Goal: Task Accomplishment & Management: Use online tool/utility

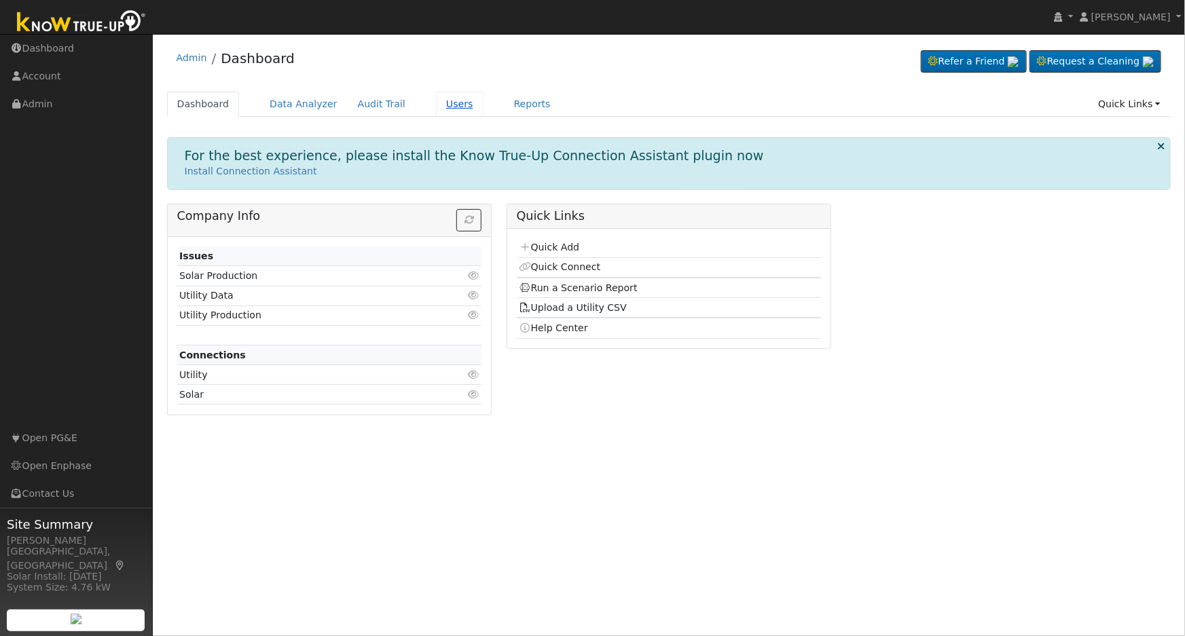
click at [441, 107] on link "Users" at bounding box center [460, 104] width 48 height 25
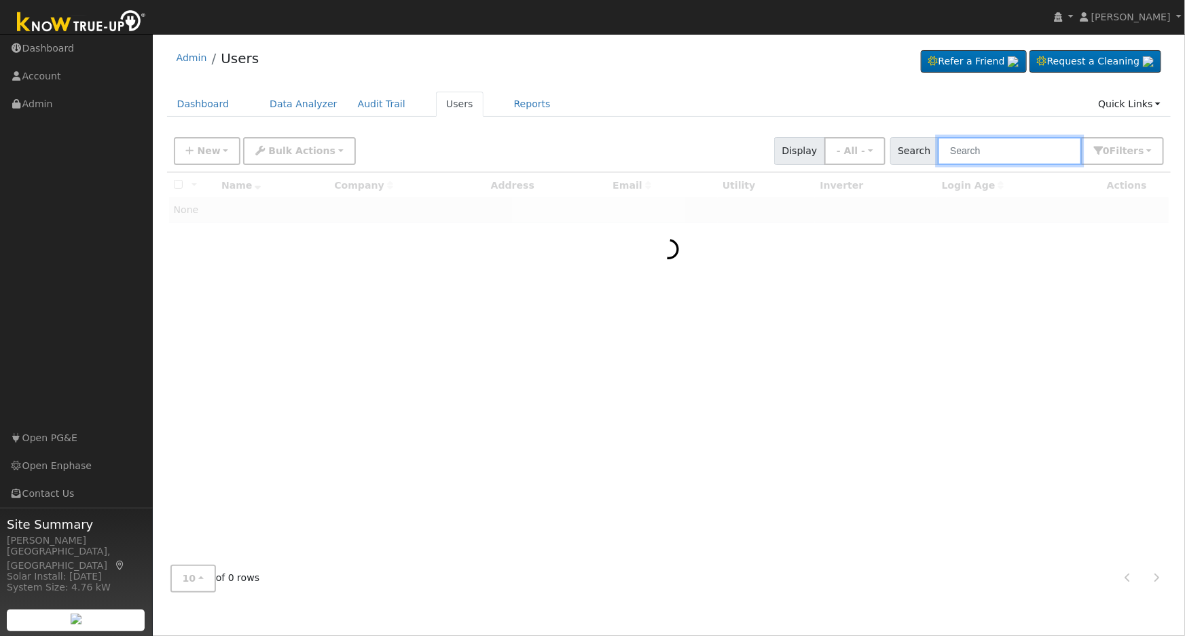
click at [1013, 152] on input "text" at bounding box center [1010, 151] width 144 height 28
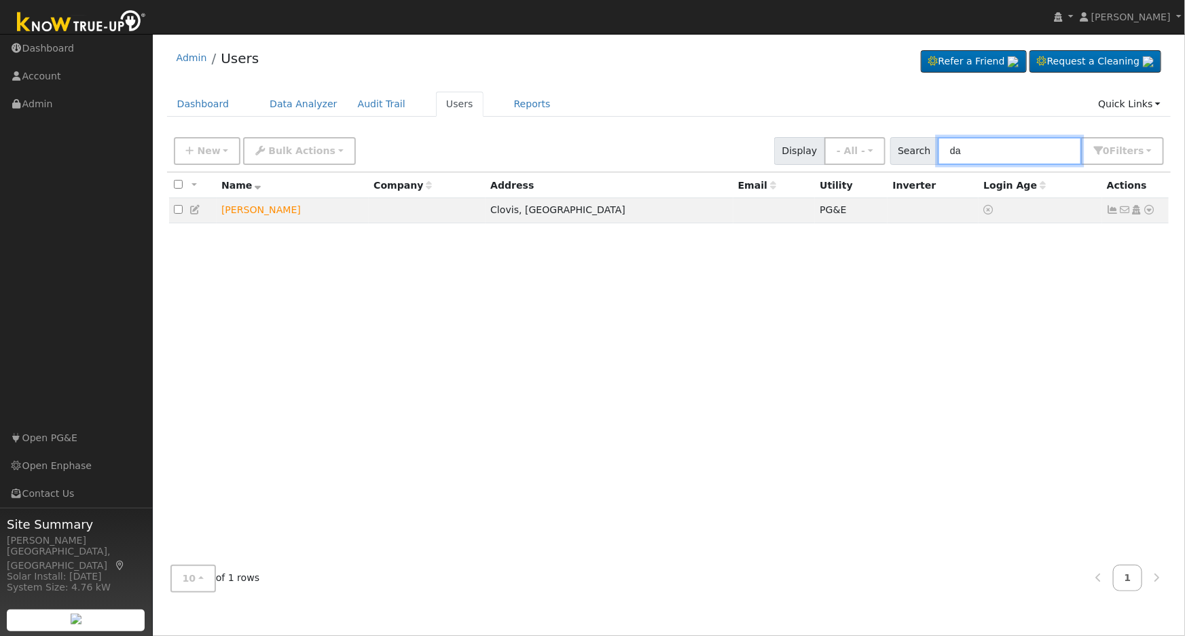
type input "d"
type input "shumaker"
click at [1146, 211] on icon at bounding box center [1150, 210] width 12 height 10
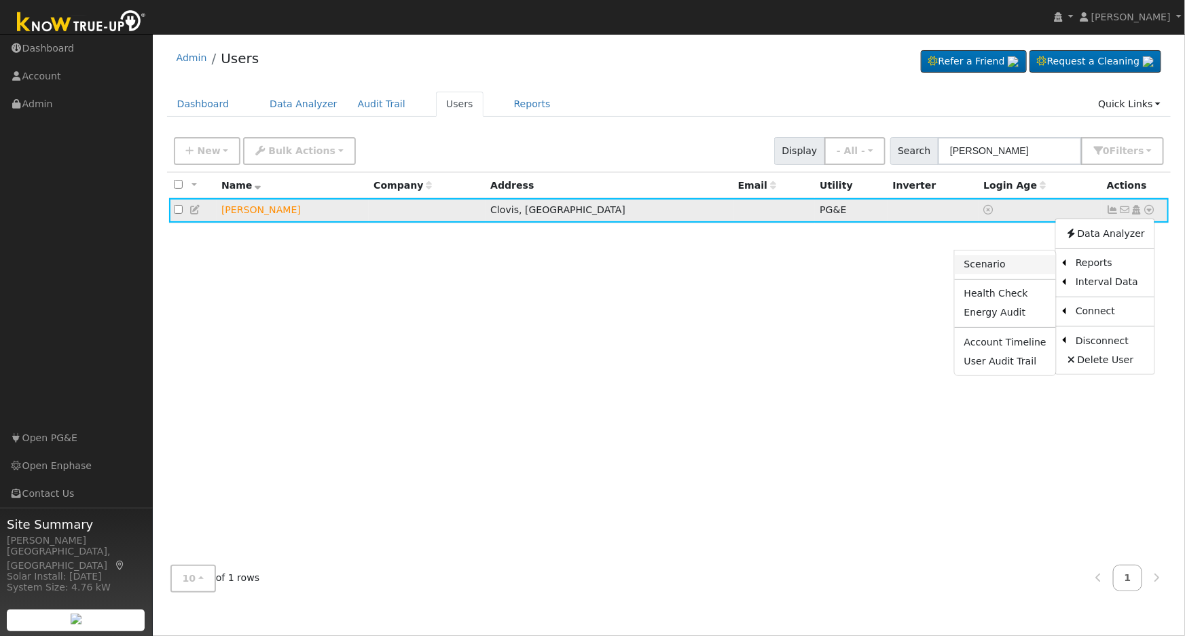
click at [992, 269] on link "Scenario" at bounding box center [1005, 264] width 101 height 19
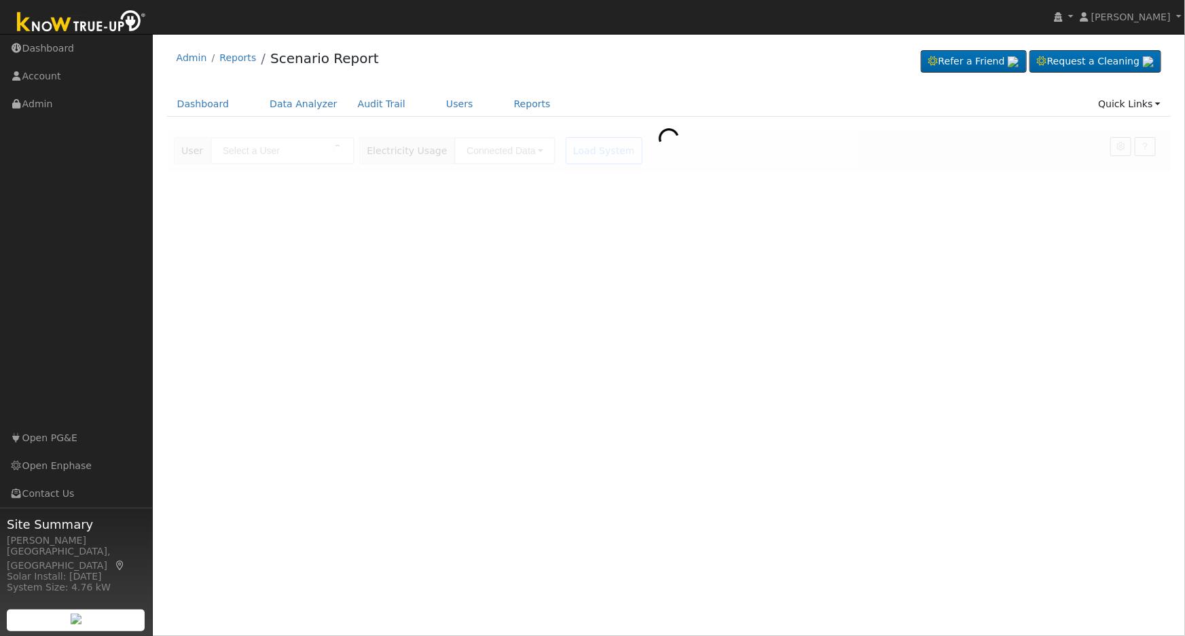
type input "[PERSON_NAME]"
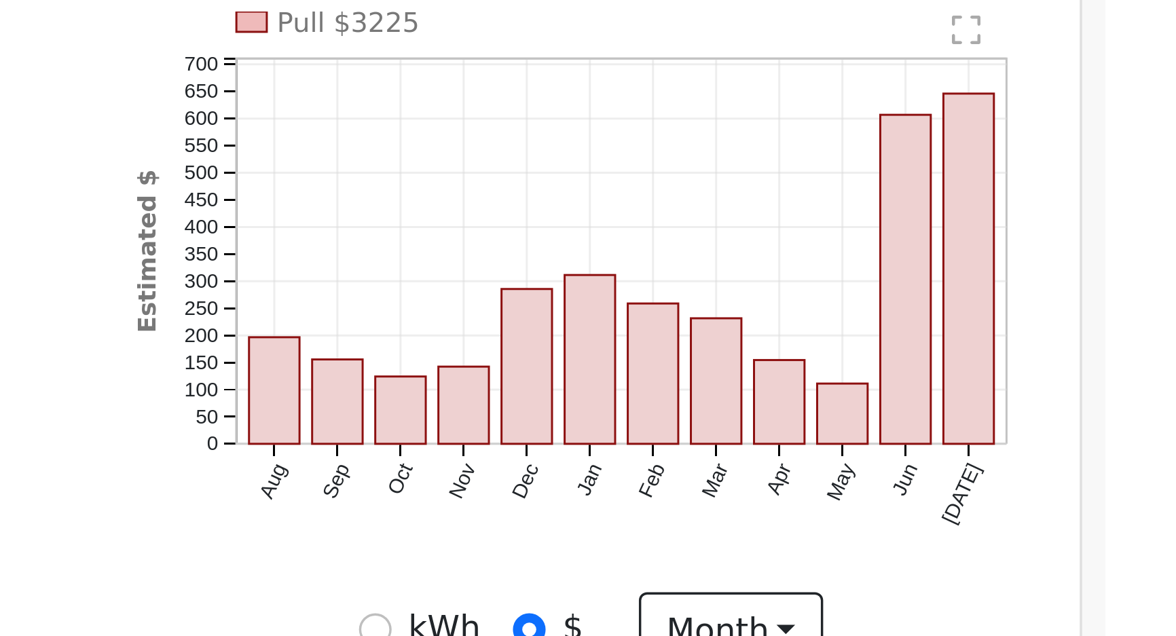
scroll to position [53, 0]
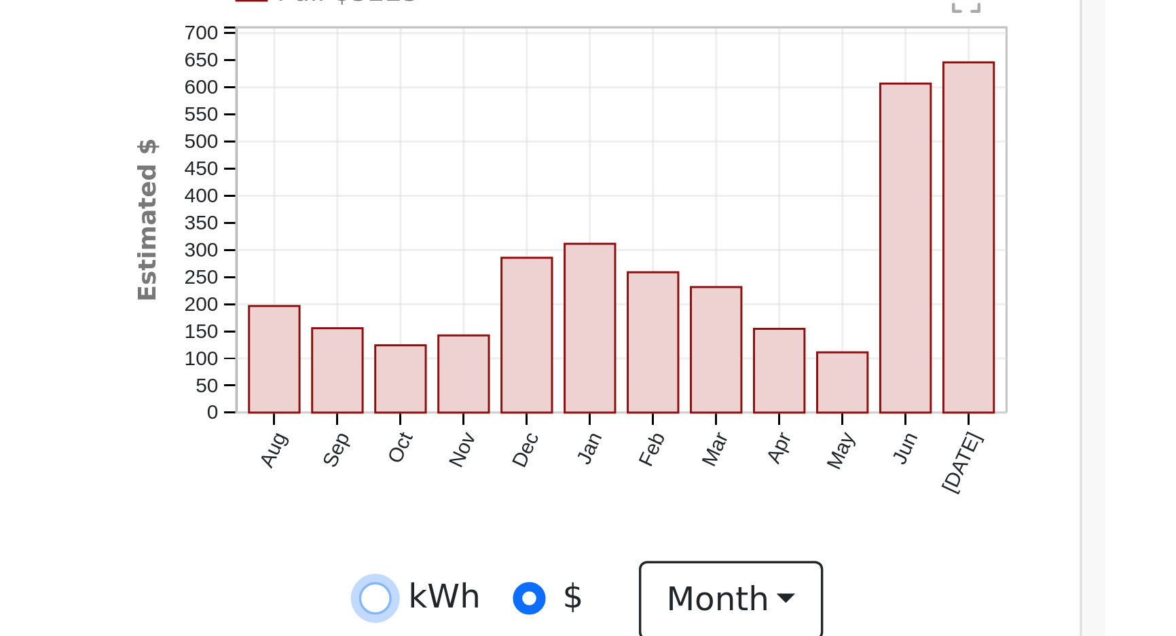
click at [947, 449] on input "kWh" at bounding box center [950, 449] width 10 height 10
radio input "true"
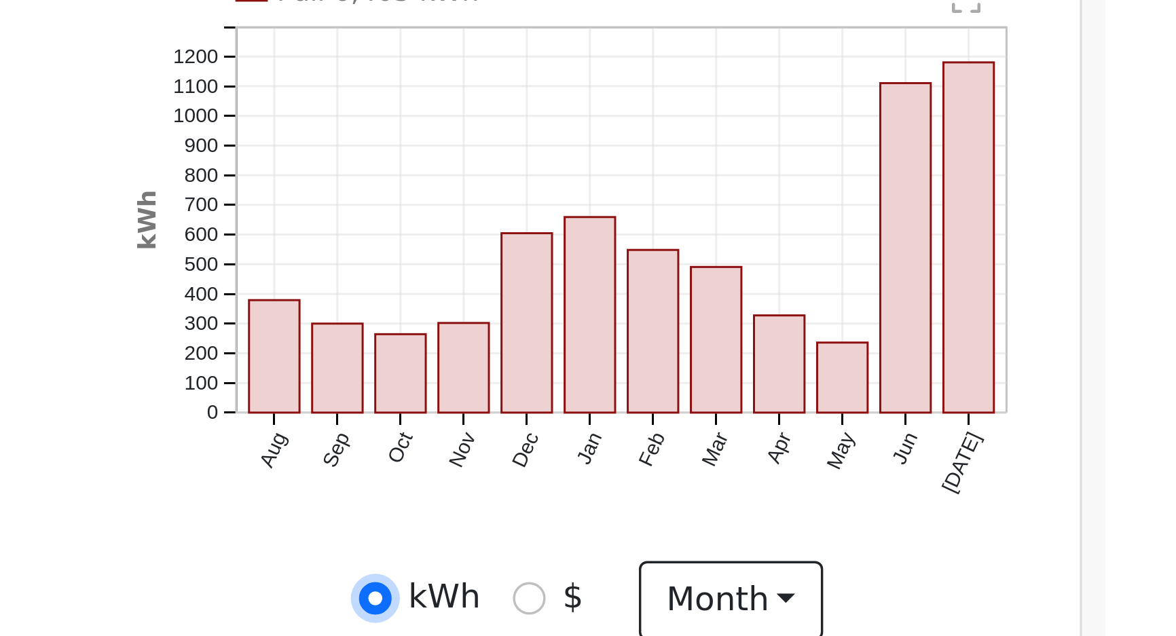
scroll to position [54, 0]
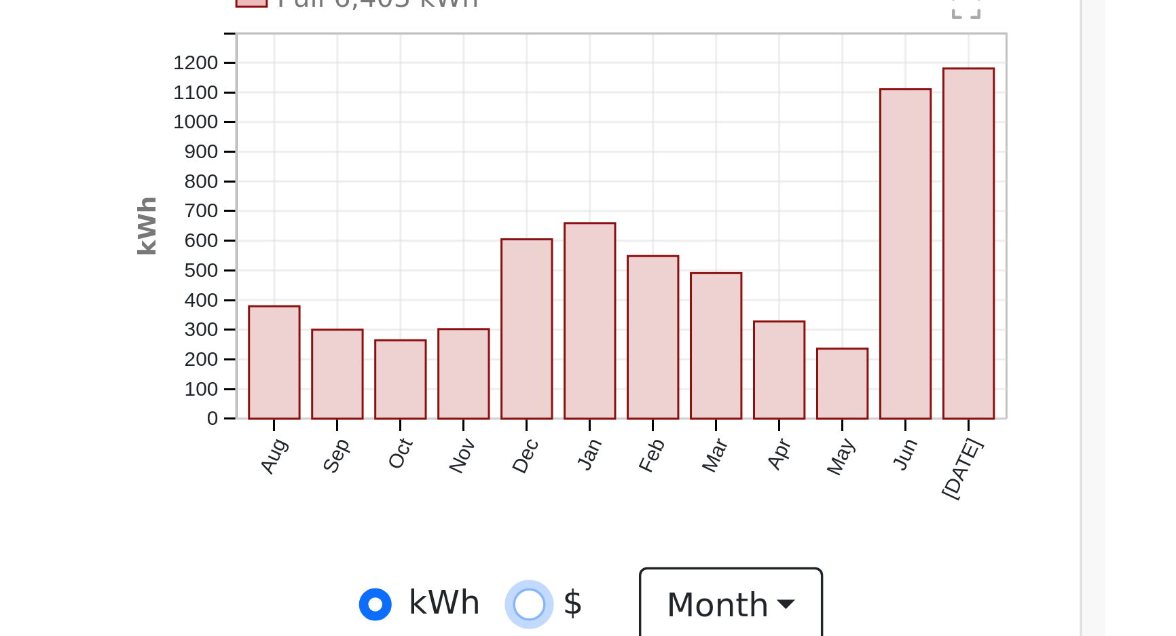
click at [993, 449] on input "$" at bounding box center [995, 449] width 10 height 10
radio input "true"
radio input "false"
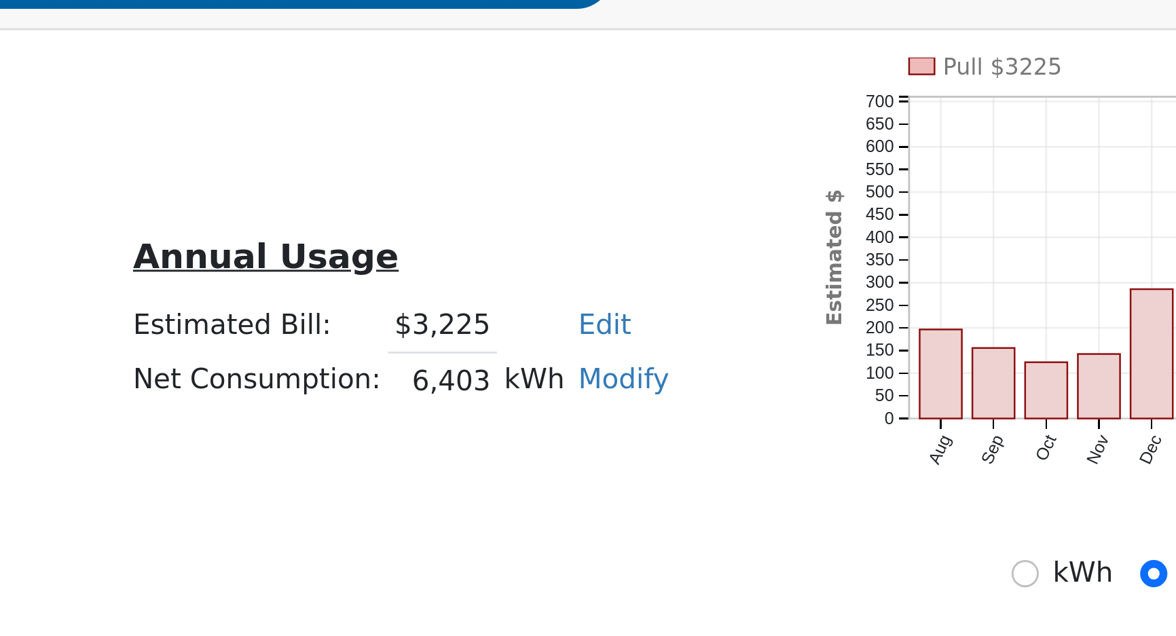
click at [808, 385] on link "Modify" at bounding box center [810, 381] width 32 height 11
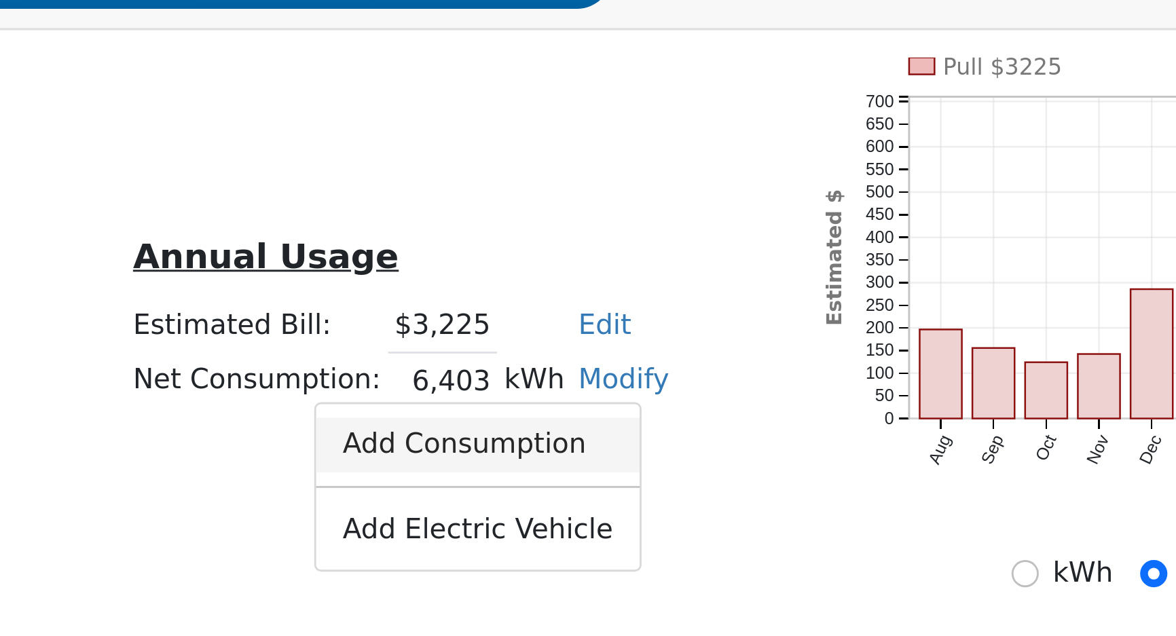
click at [793, 412] on link "Add Consumption" at bounding box center [758, 404] width 113 height 19
type input "6403"
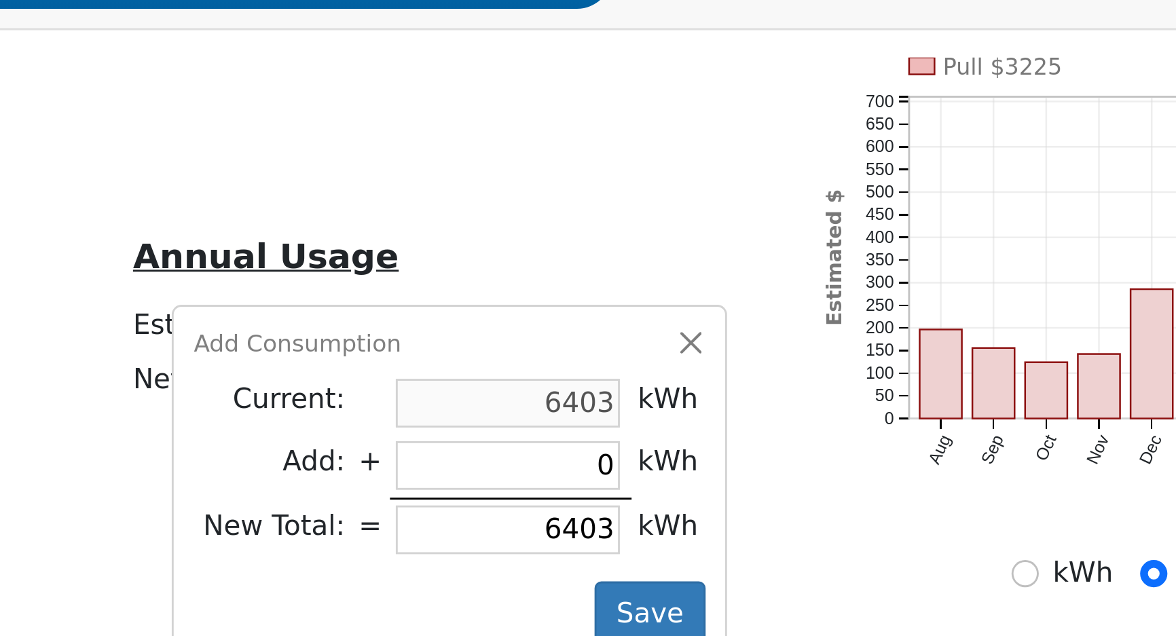
type input "8"
type input "6411"
type input "80"
type input "6483"
type input "800"
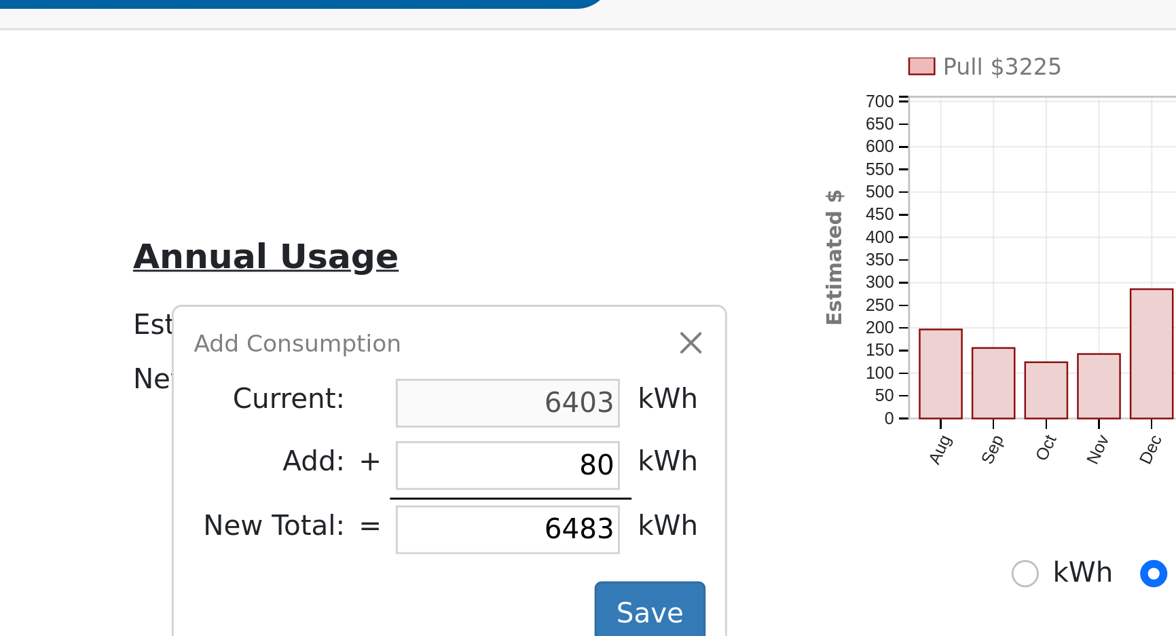
type input "7203"
type input "8000"
type input "14403"
type input "8000"
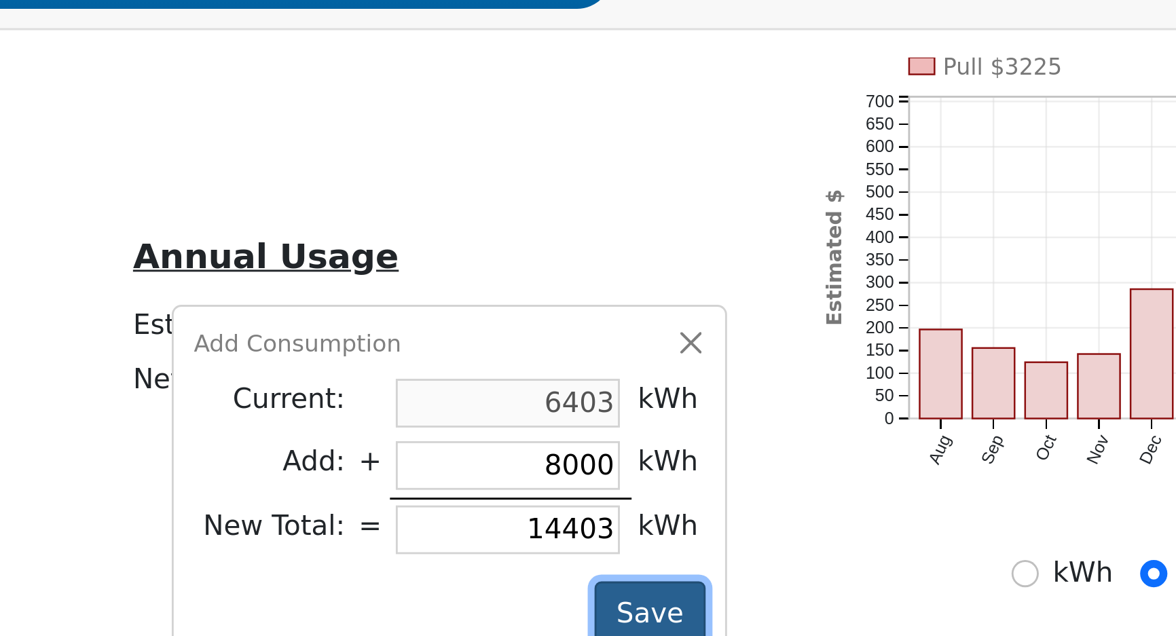
click at [816, 458] on button "Save" at bounding box center [818, 463] width 39 height 23
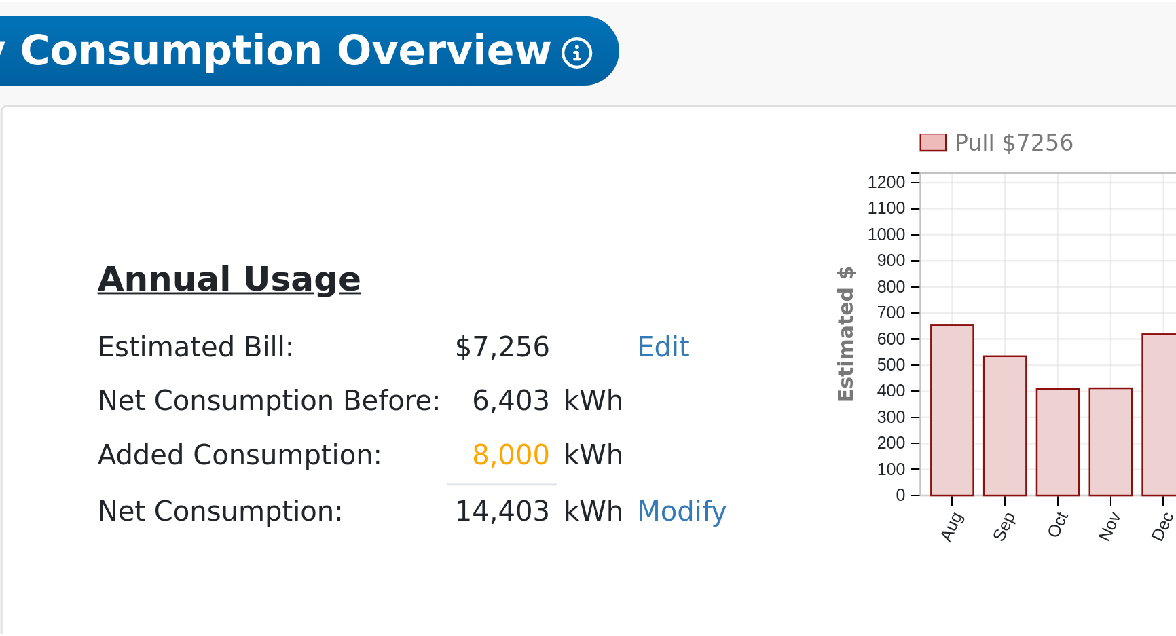
scroll to position [30, 0]
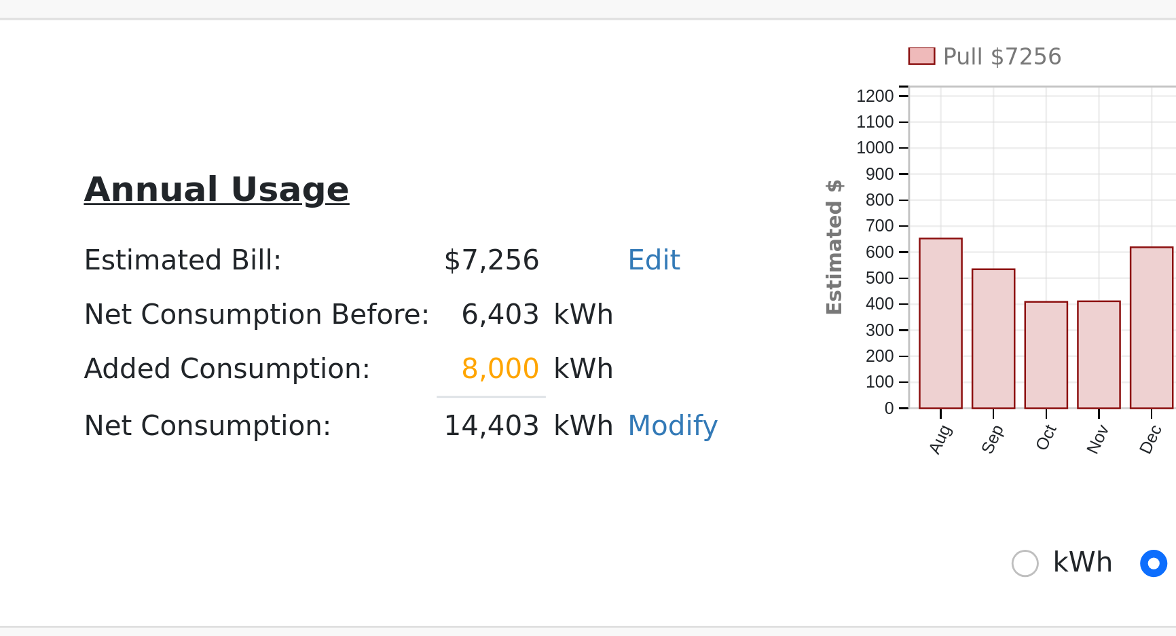
click at [850, 451] on div "Annual Usage Estimated Bill: $7,256 Edit Estimated Bill $ Annual Net Consumptio…" at bounding box center [872, 386] width 561 height 192
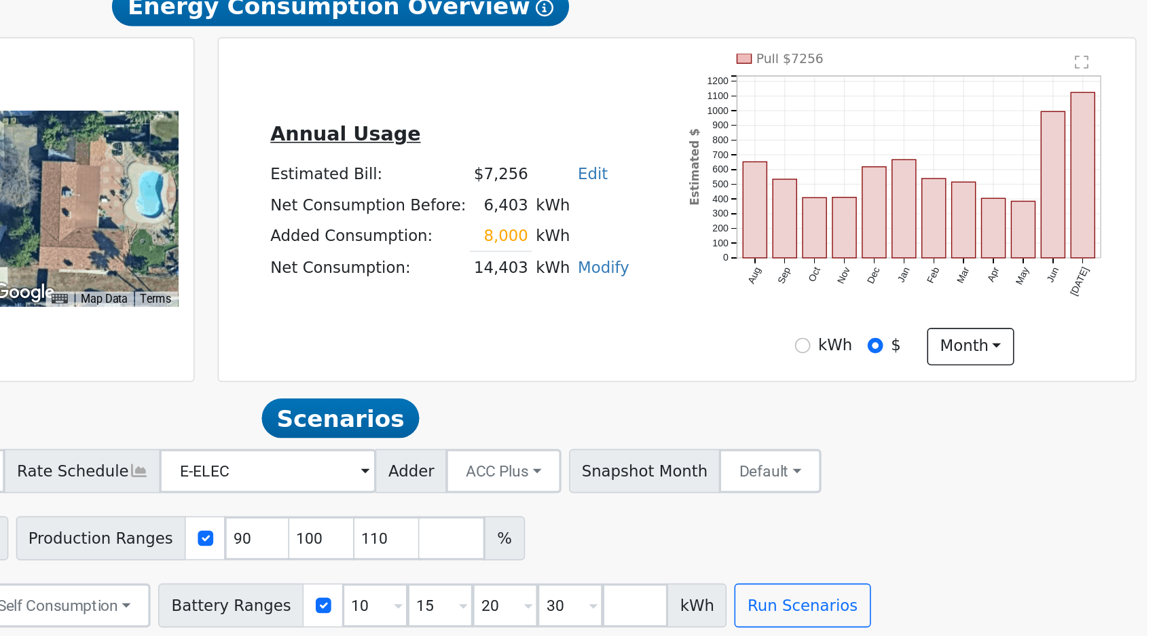
scroll to position [56, 0]
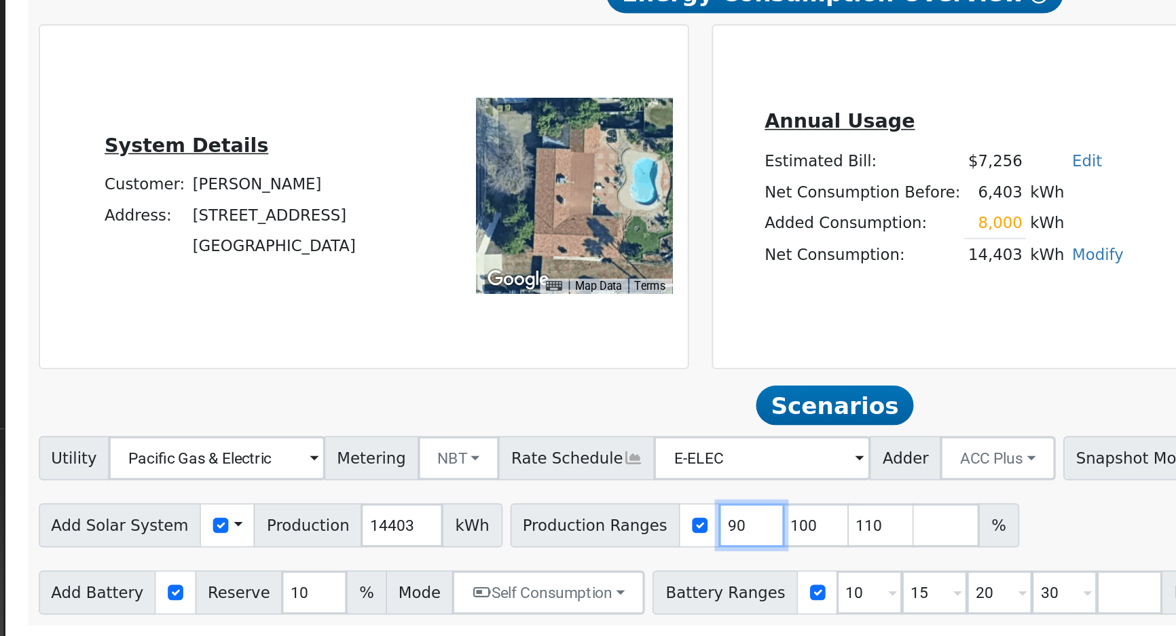
click at [593, 564] on input "90" at bounding box center [613, 567] width 41 height 27
type input "100"
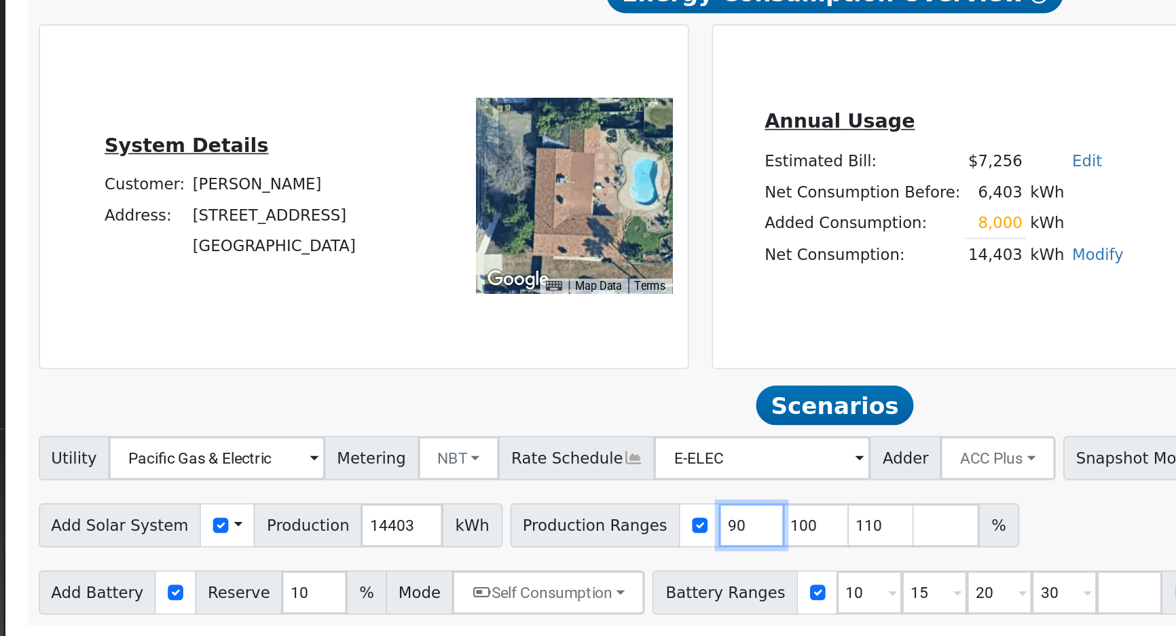
type input "110"
click at [593, 564] on input "110" at bounding box center [613, 567] width 41 height 27
type input "103"
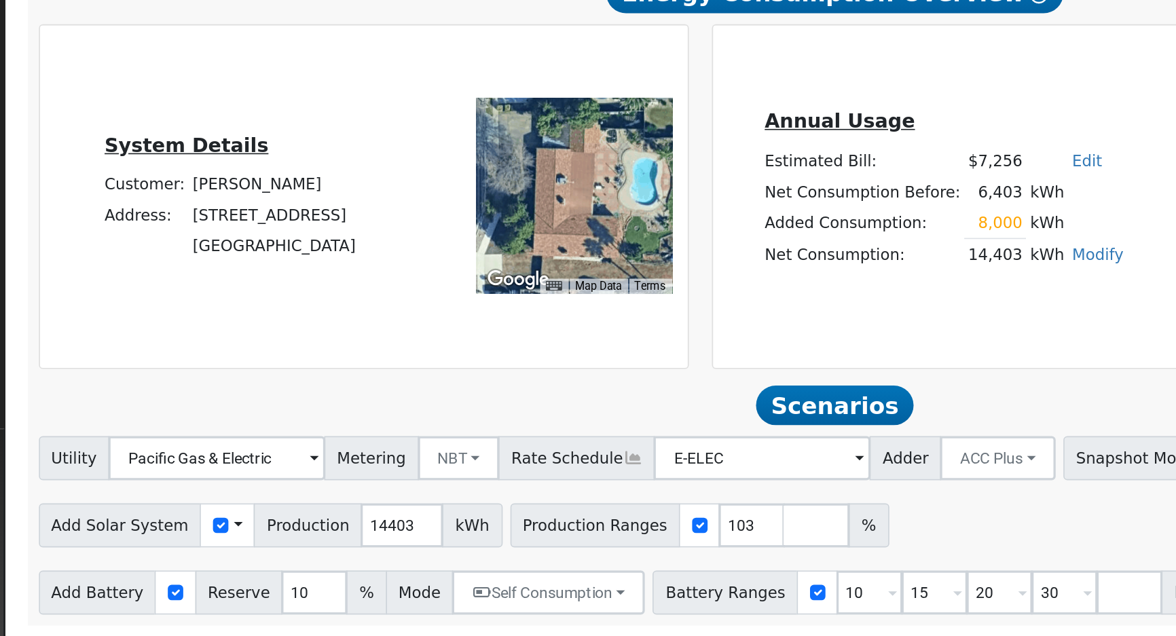
click at [674, 439] on div "Annual Usage Estimated Bill: $7,256 Edit Estimated Bill $ Annual Net Consumptio…" at bounding box center [872, 365] width 561 height 192
click at [666, 607] on input "10" at bounding box center [686, 609] width 41 height 27
click at [721, 562] on div "Add Solar System Use CSV Data Production 14403 kWh Production Ranges 103 %" at bounding box center [664, 565] width 987 height 32
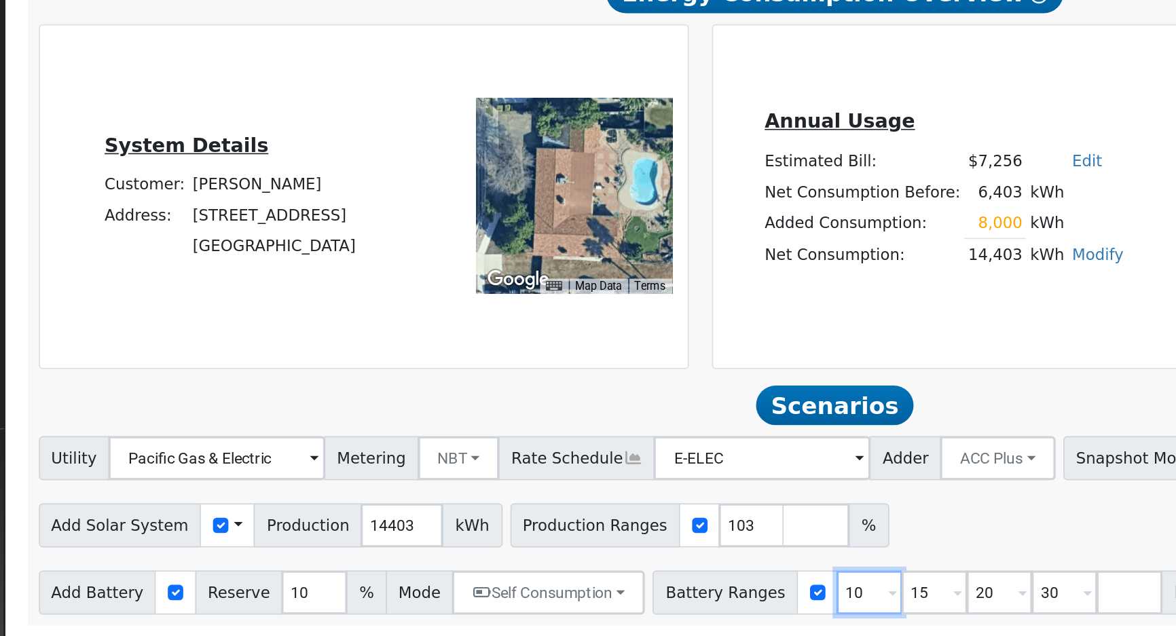
click at [666, 607] on input "10" at bounding box center [686, 609] width 41 height 27
type input "15"
type input "20"
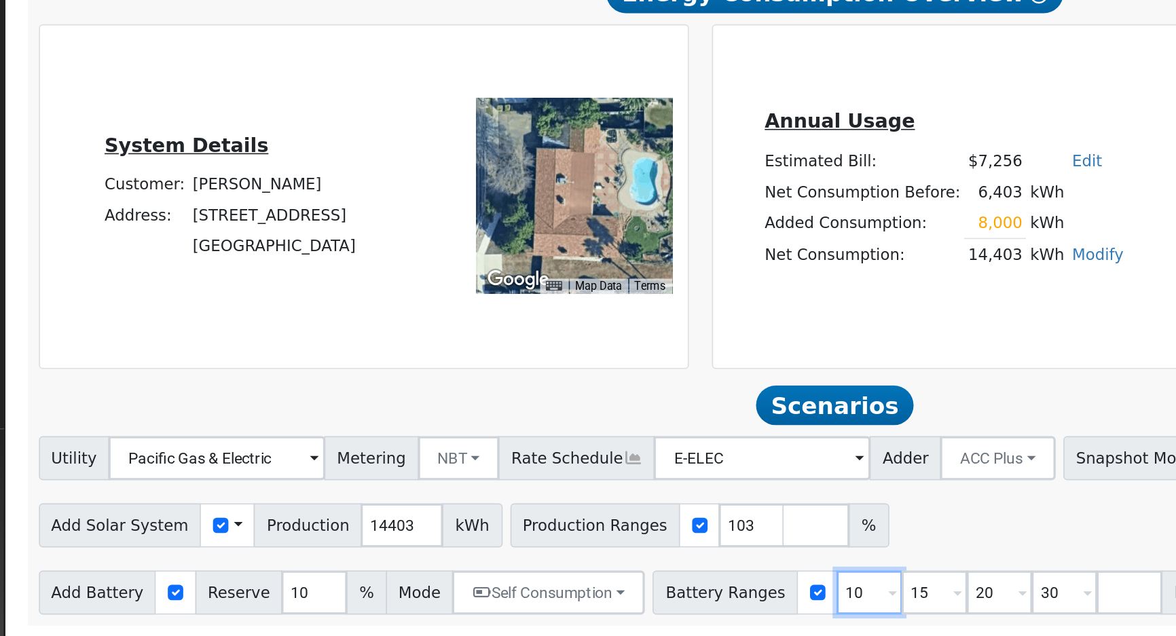
type input "30"
click at [666, 613] on input "15" at bounding box center [686, 609] width 41 height 27
type input "20"
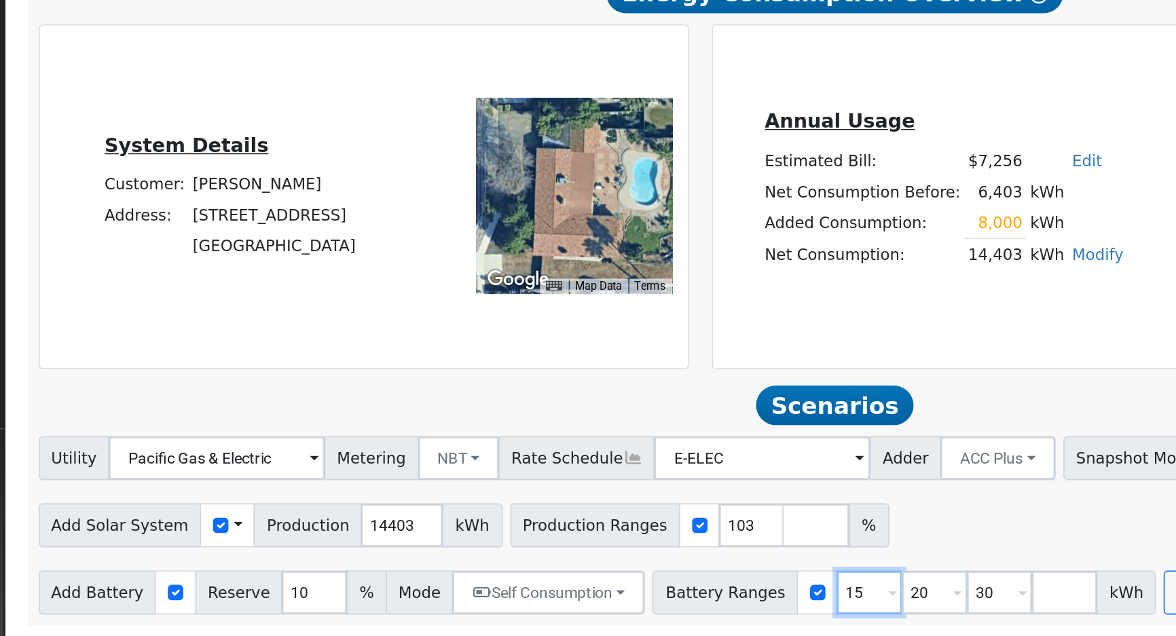
type input "30"
click at [666, 613] on input "20" at bounding box center [686, 609] width 41 height 27
type input "30"
click at [666, 613] on input "30" at bounding box center [686, 609] width 41 height 27
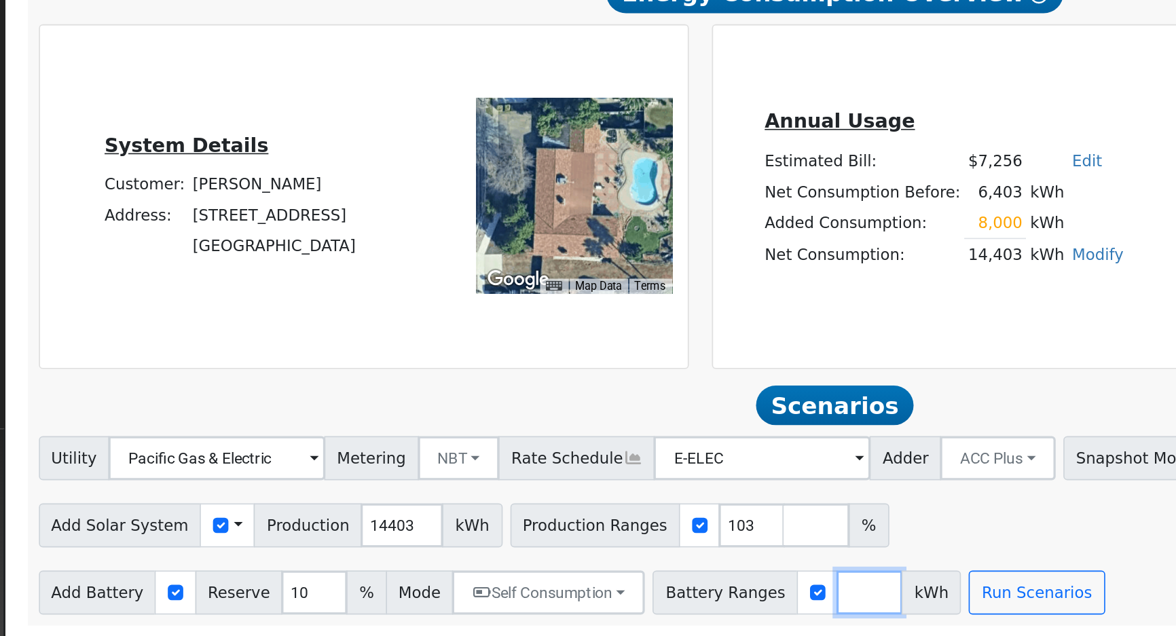
click at [666, 613] on input "number" at bounding box center [686, 609] width 41 height 27
type input "27"
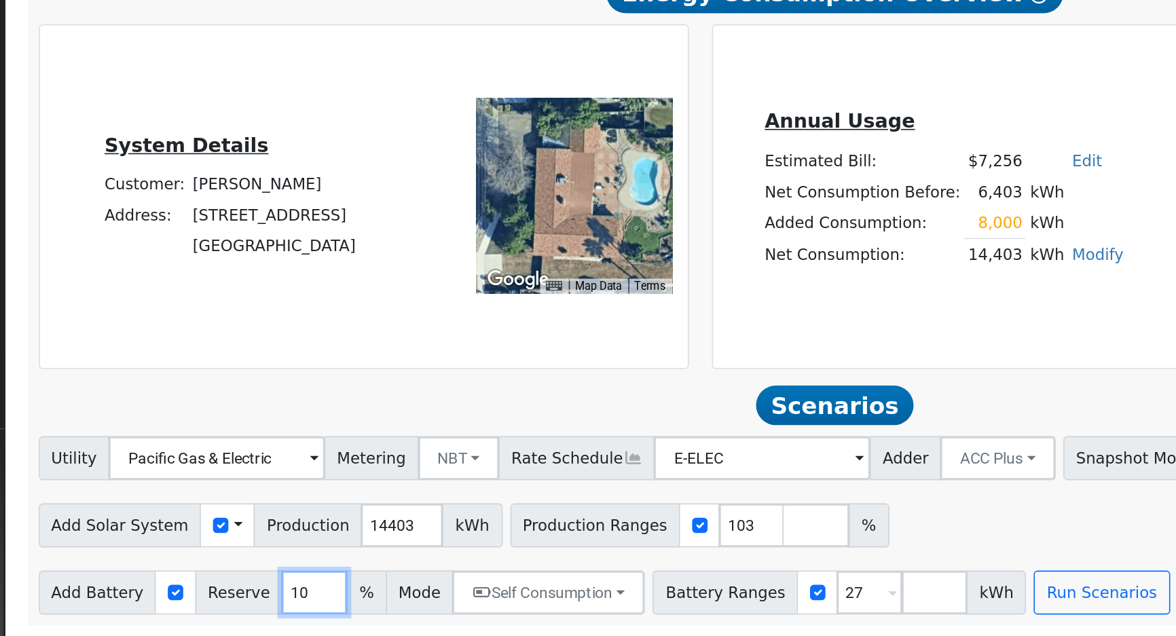
click at [323, 613] on input "10" at bounding box center [343, 609] width 41 height 27
type input "20"
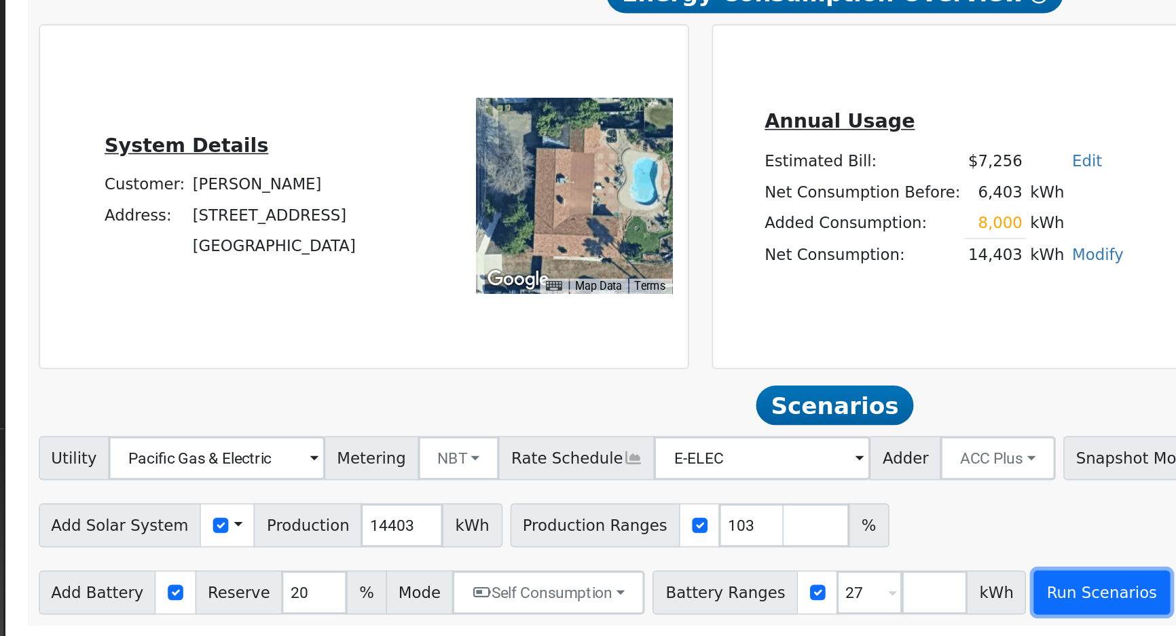
click at [815, 610] on button "Run Scenarios" at bounding box center [829, 609] width 84 height 27
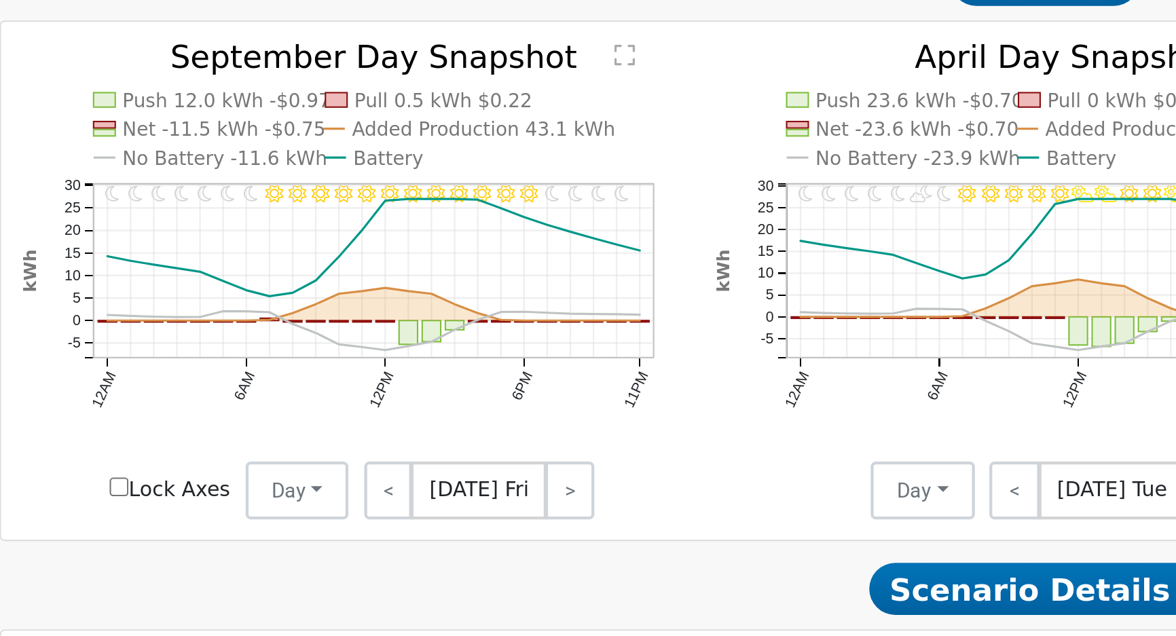
scroll to position [499, 0]
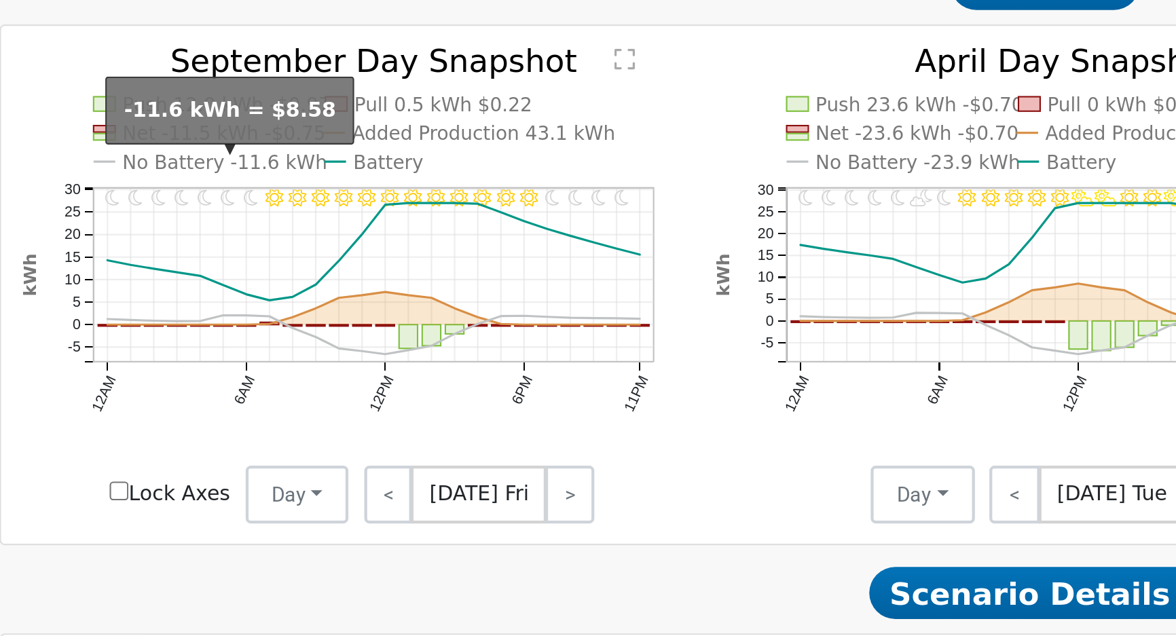
click at [255, 365] on text "No Battery -11.6 kWh" at bounding box center [280, 360] width 96 height 10
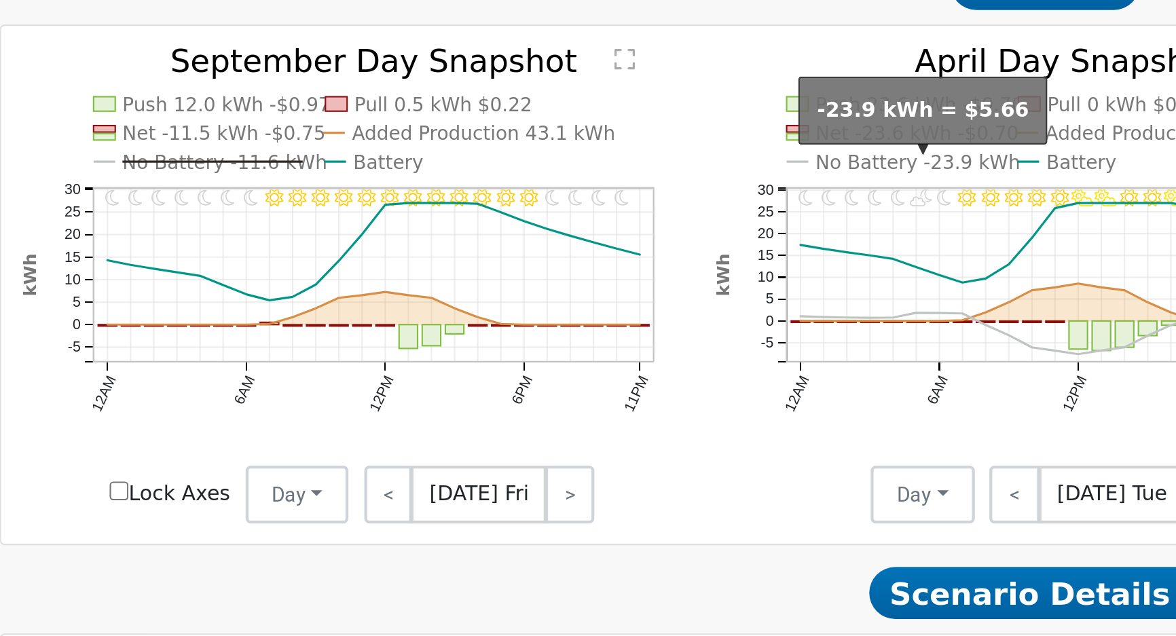
click at [599, 365] on text "No Battery -23.9 kWh" at bounding box center [605, 360] width 96 height 10
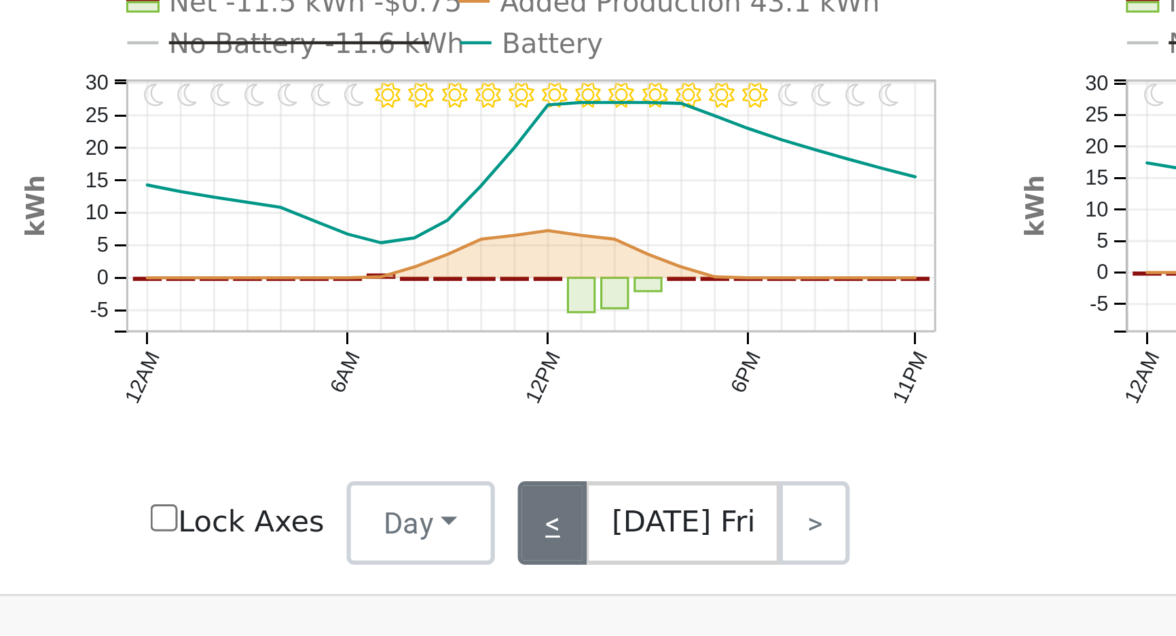
click at [358, 520] on link "<" at bounding box center [356, 515] width 22 height 27
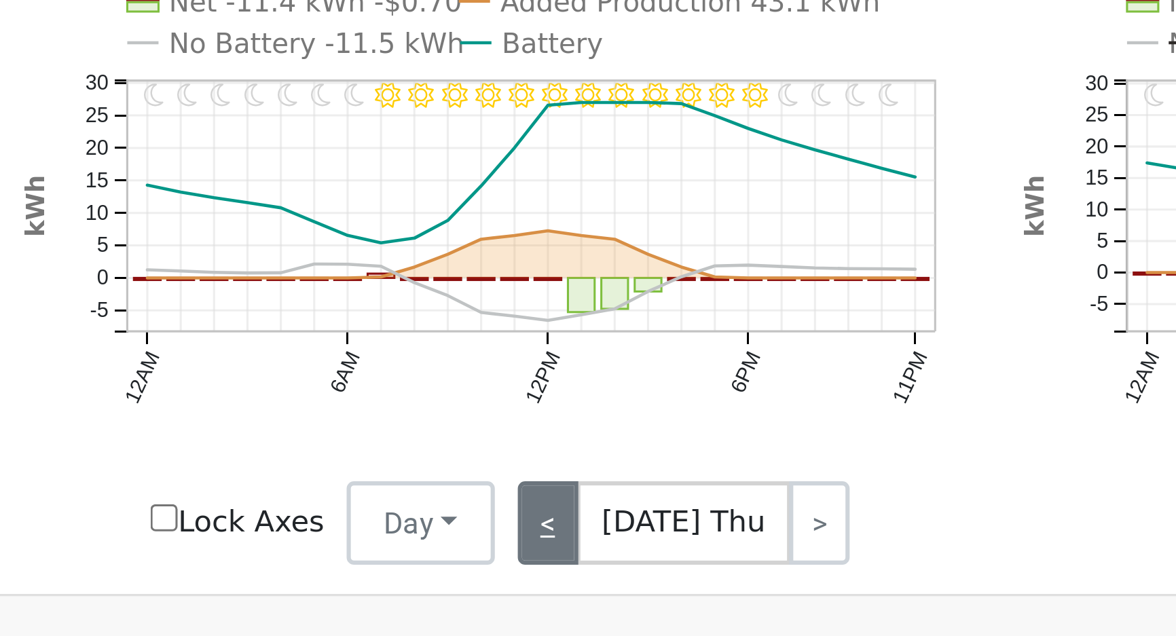
click at [361, 522] on link "<" at bounding box center [355, 515] width 20 height 27
click at [360, 522] on link "<" at bounding box center [354, 515] width 18 height 27
click at [360, 522] on link "<" at bounding box center [355, 515] width 20 height 27
click at [360, 522] on link "<" at bounding box center [354, 515] width 18 height 27
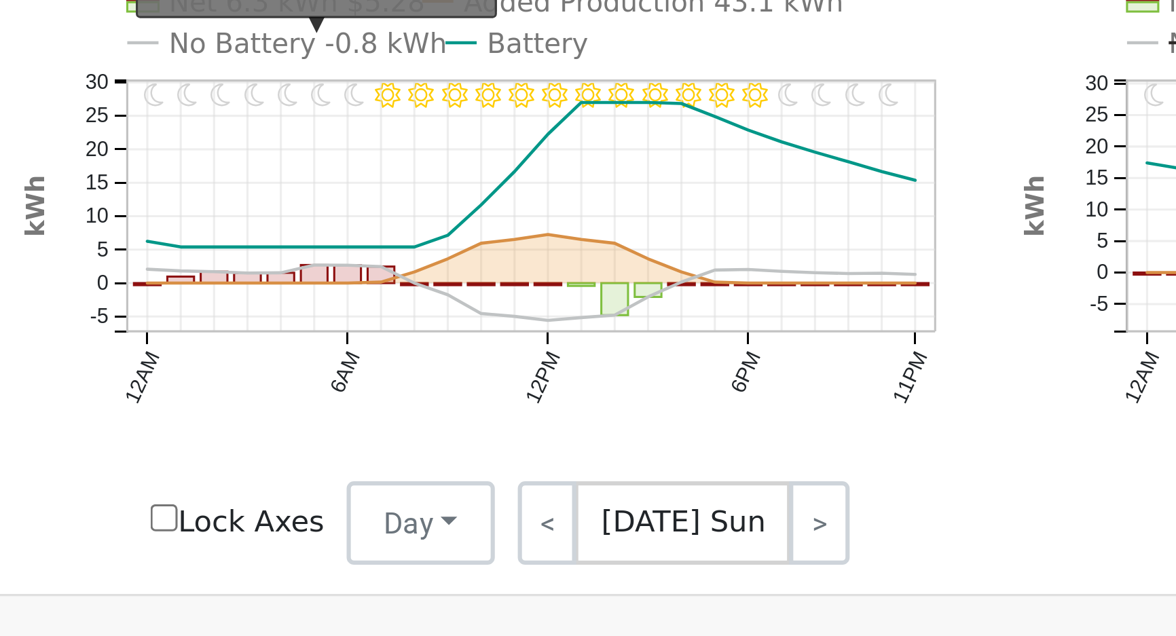
click at [240, 361] on text "No Battery -0.8 kWh" at bounding box center [277, 360] width 90 height 10
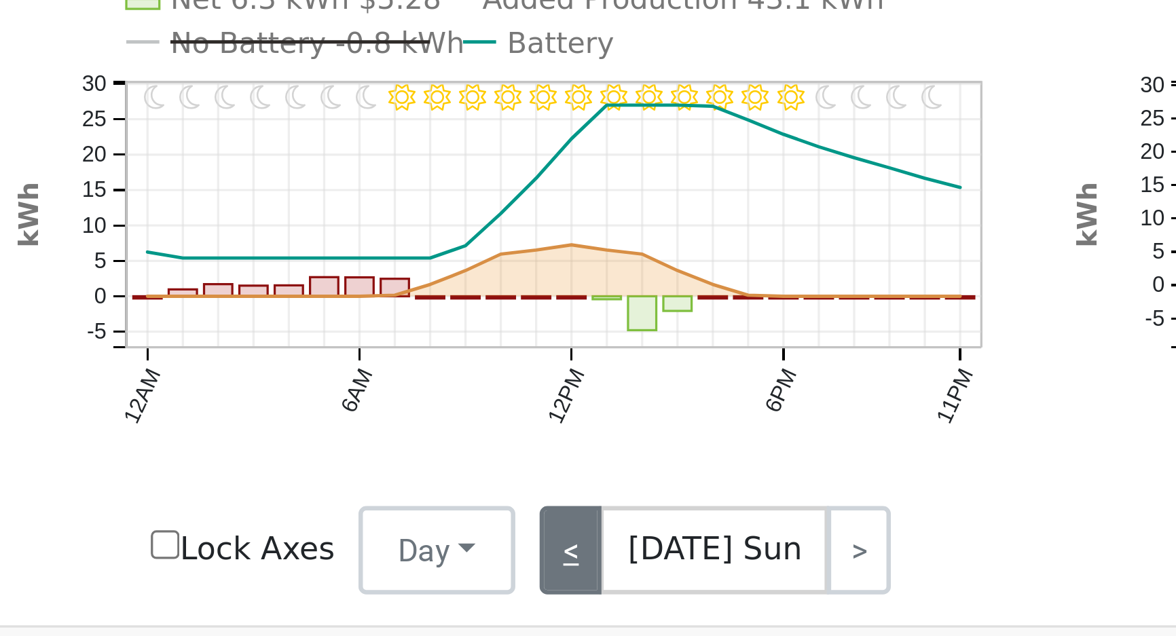
click at [361, 522] on link "<" at bounding box center [354, 515] width 19 height 27
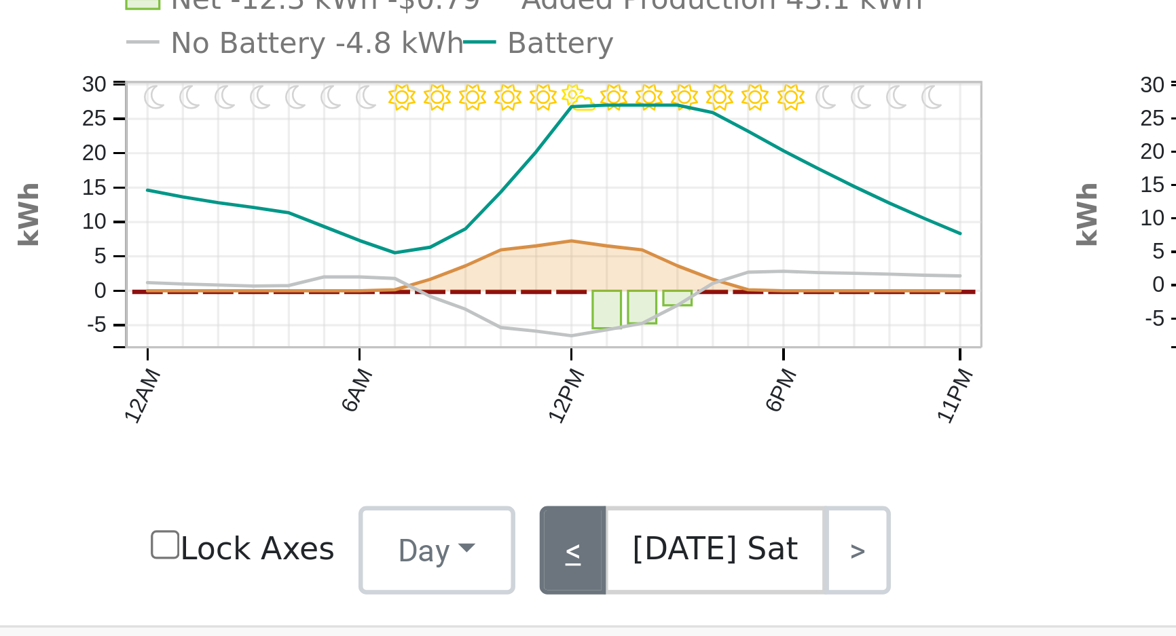
click at [361, 522] on link "<" at bounding box center [355, 515] width 20 height 27
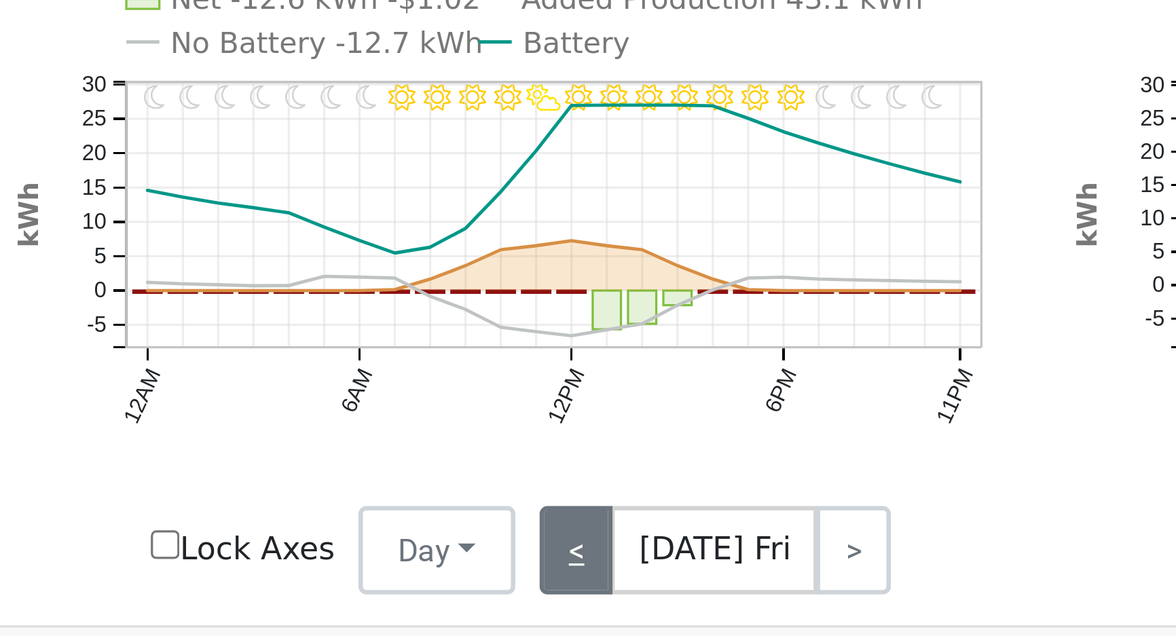
click at [361, 522] on link "<" at bounding box center [356, 515] width 22 height 27
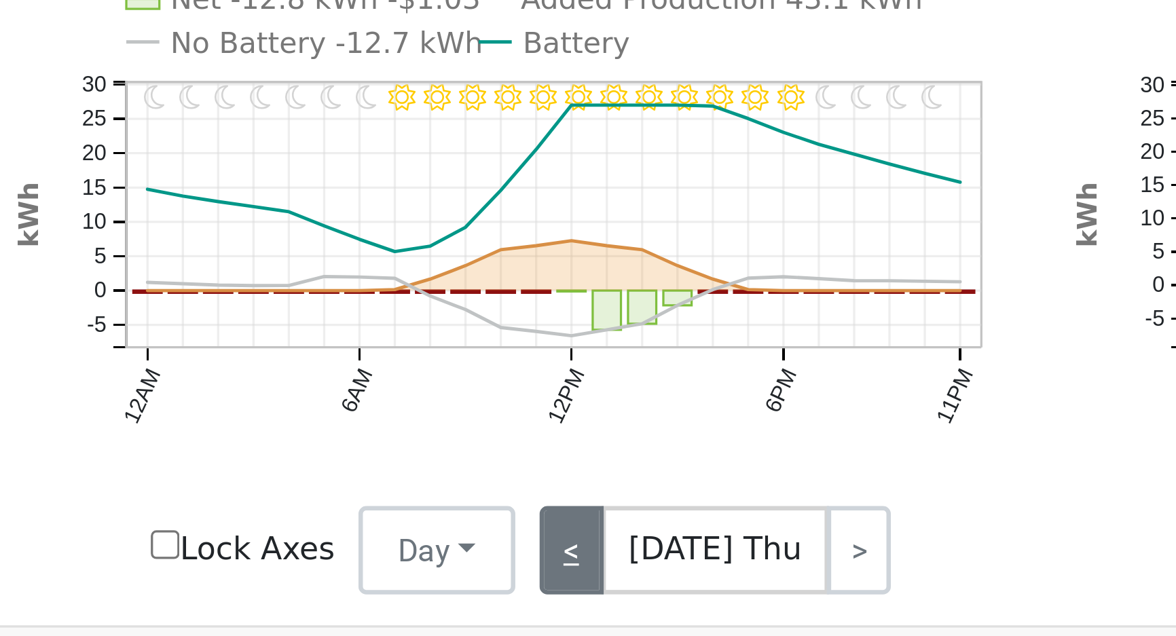
click at [361, 522] on link "<" at bounding box center [355, 515] width 20 height 27
click at [361, 522] on link "<" at bounding box center [354, 515] width 18 height 27
click at [361, 522] on link "<" at bounding box center [355, 515] width 20 height 27
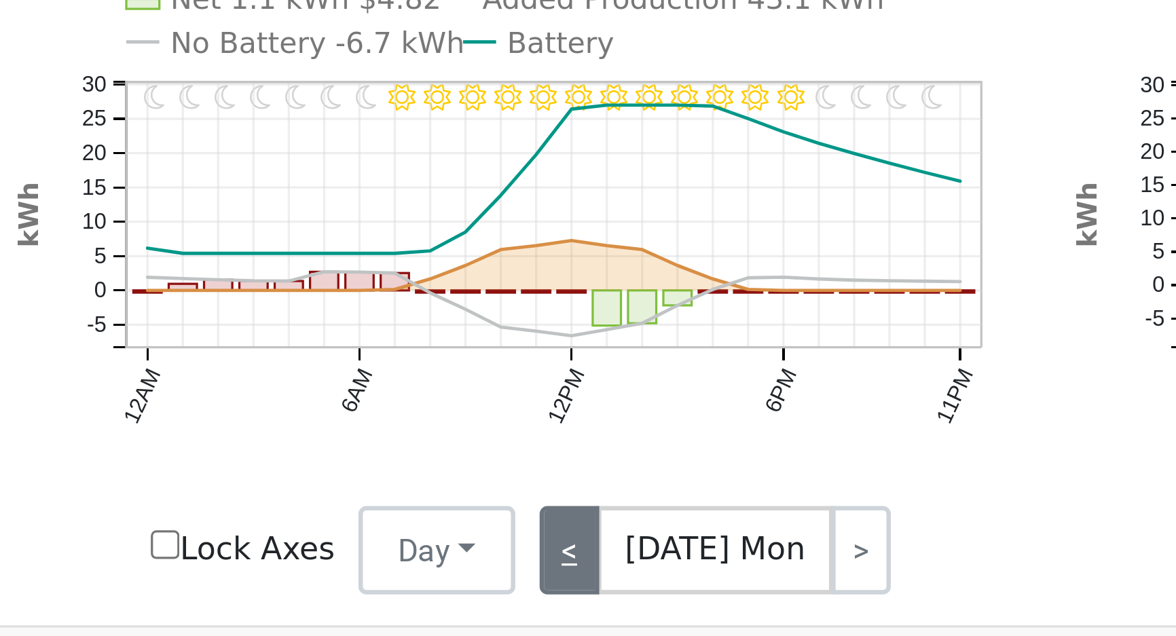
click at [361, 521] on link "<" at bounding box center [354, 515] width 18 height 27
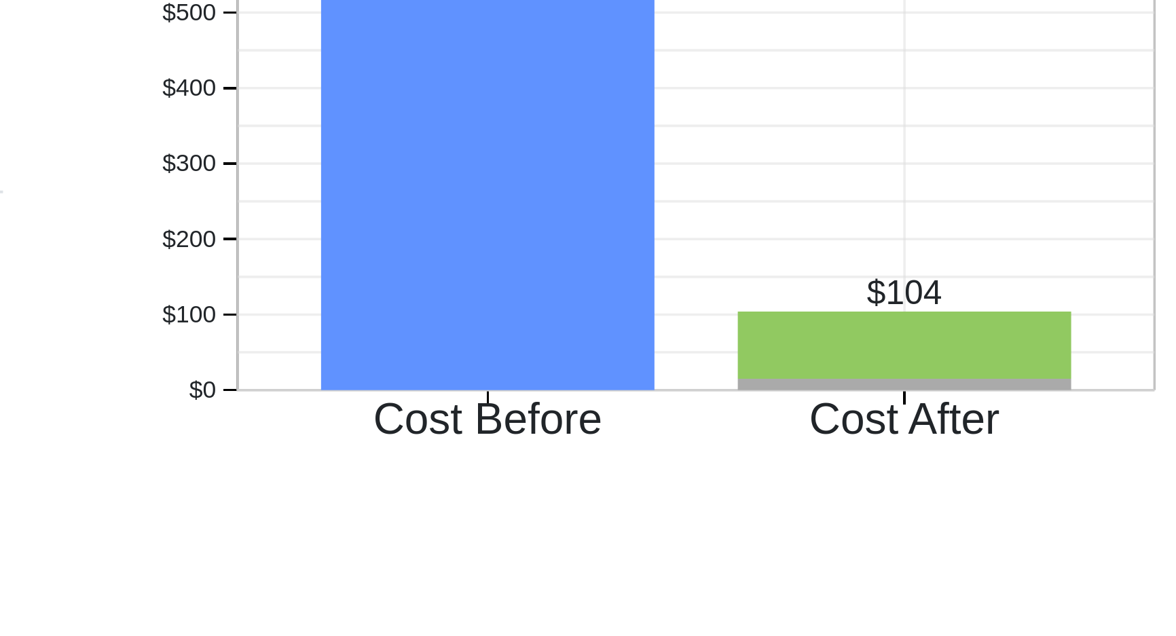
scroll to position [700, 0]
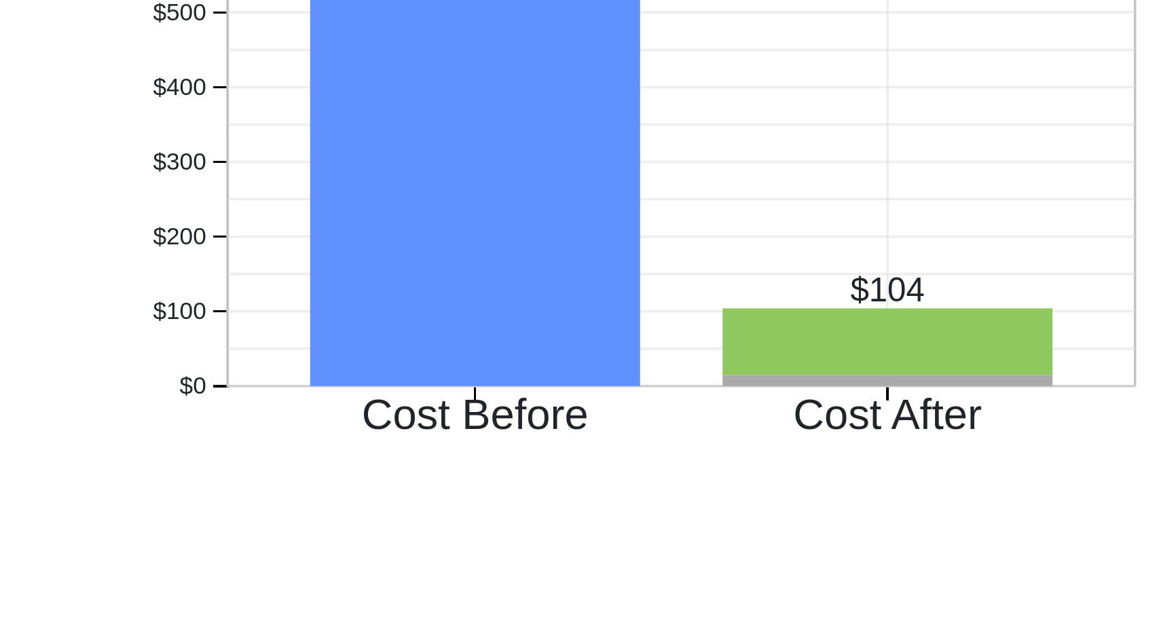
click at [915, 528] on text "Cost After" at bounding box center [939, 527] width 48 height 12
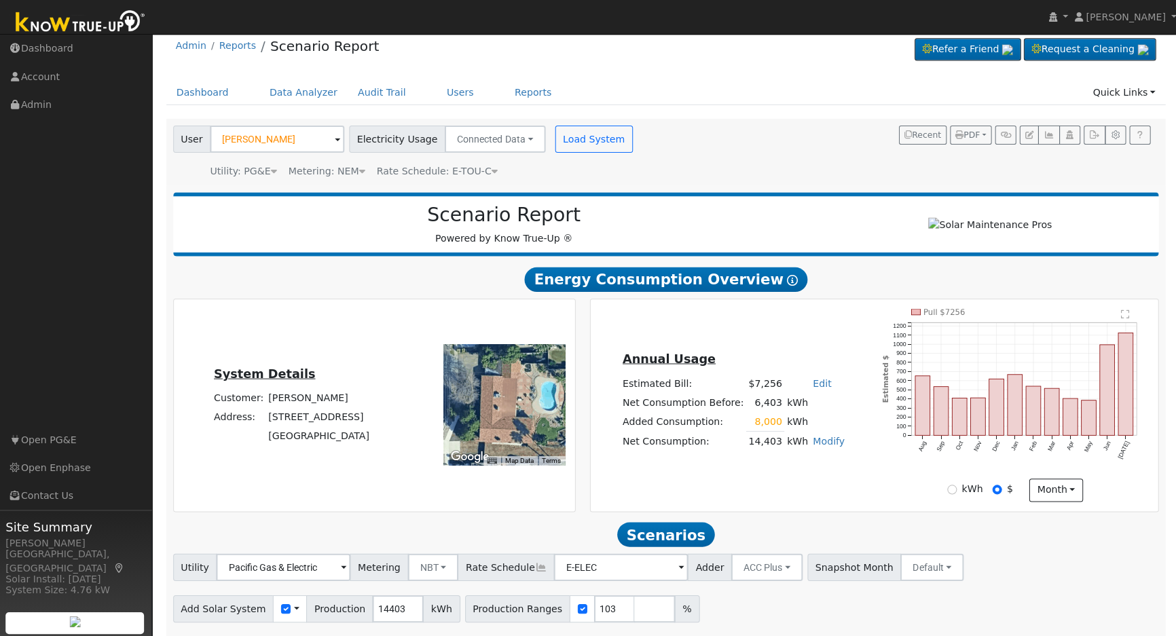
scroll to position [0, 0]
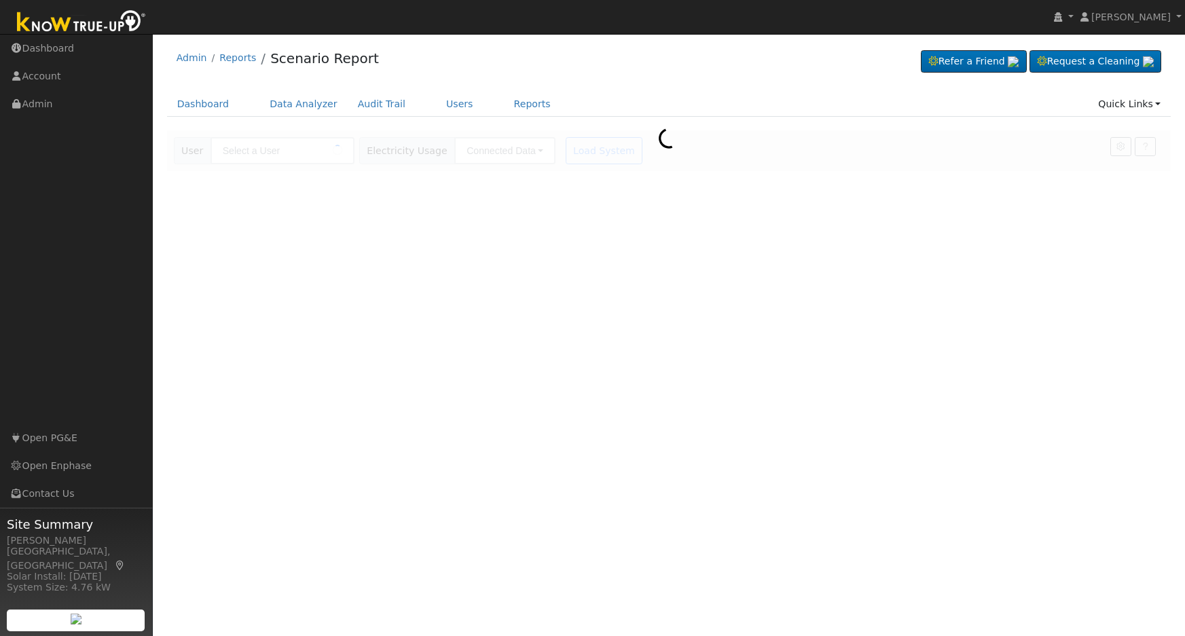
type input "[PERSON_NAME]"
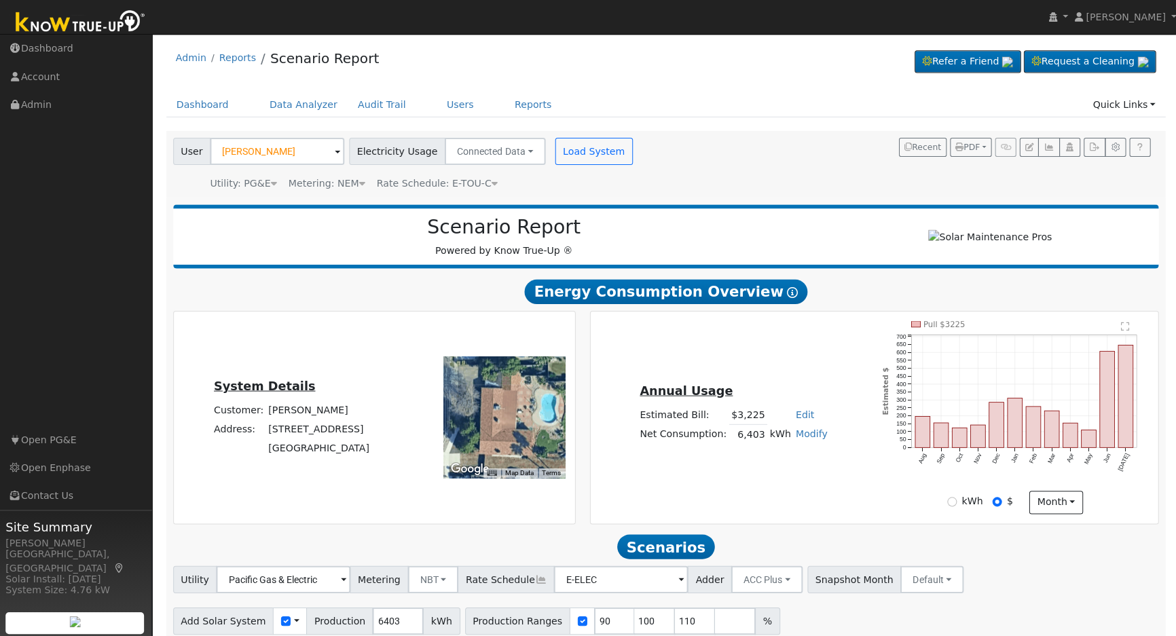
click at [800, 437] on link "Modify" at bounding box center [810, 432] width 32 height 11
click at [769, 463] on link "Add Consumption" at bounding box center [758, 455] width 113 height 19
type input "6403"
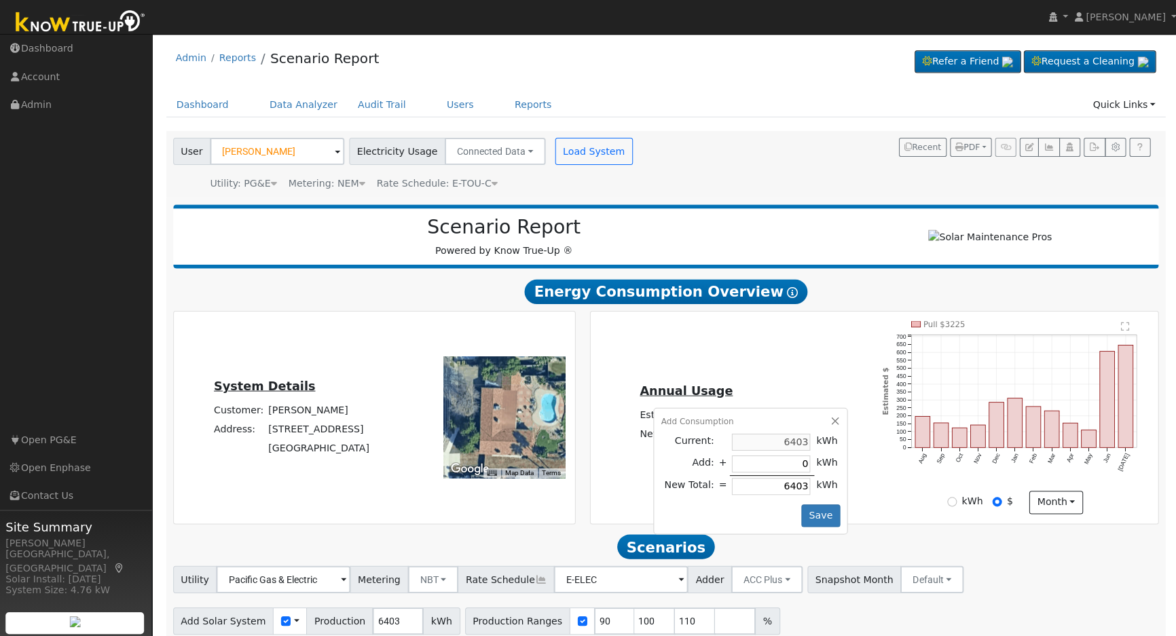
type input "8"
type input "6411"
type input "80"
type input "6483"
type input "800"
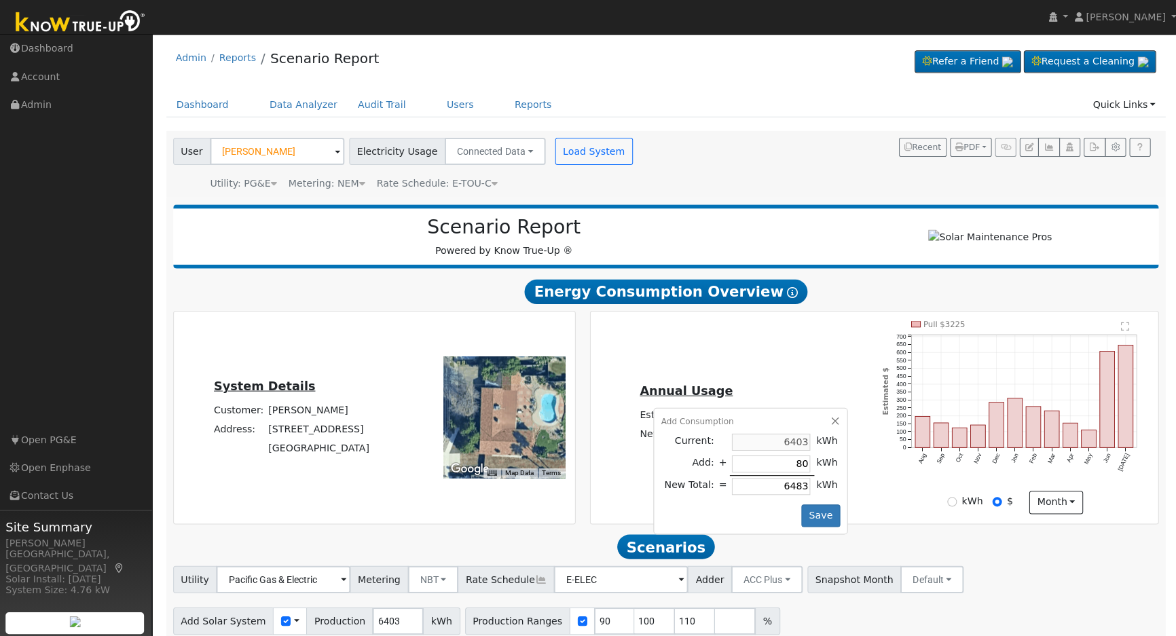
type input "7203"
type input "8000"
type input "14403"
type input "8000"
click at [818, 522] on button "Save" at bounding box center [818, 514] width 39 height 23
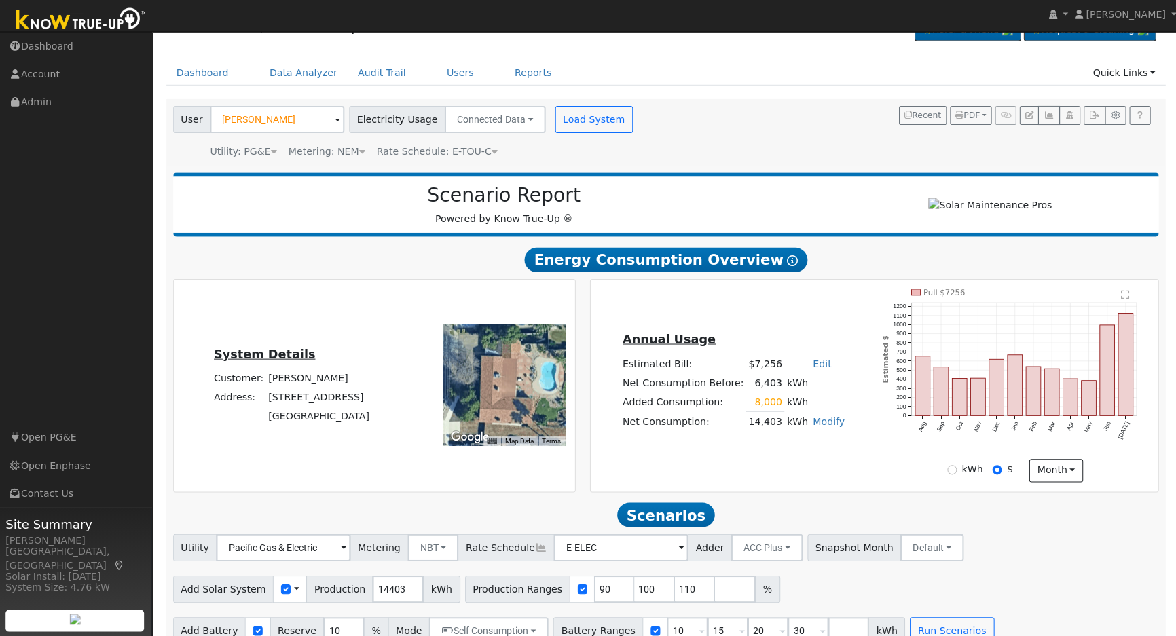
scroll to position [56, 0]
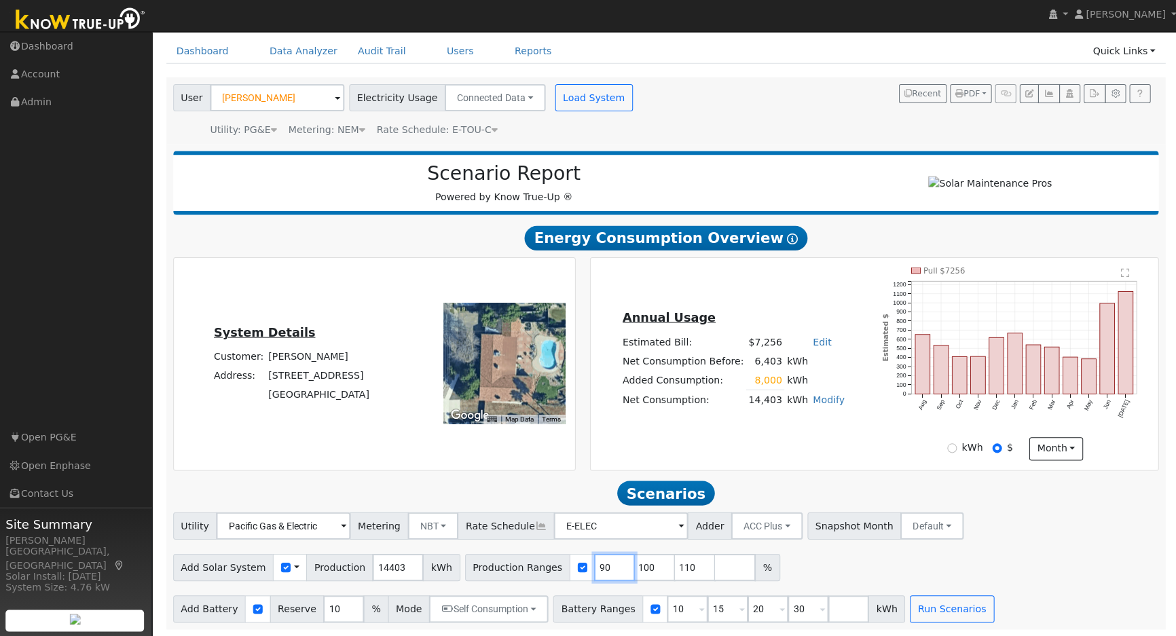
click at [593, 558] on input "90" at bounding box center [613, 567] width 41 height 27
type input "100"
type input "110"
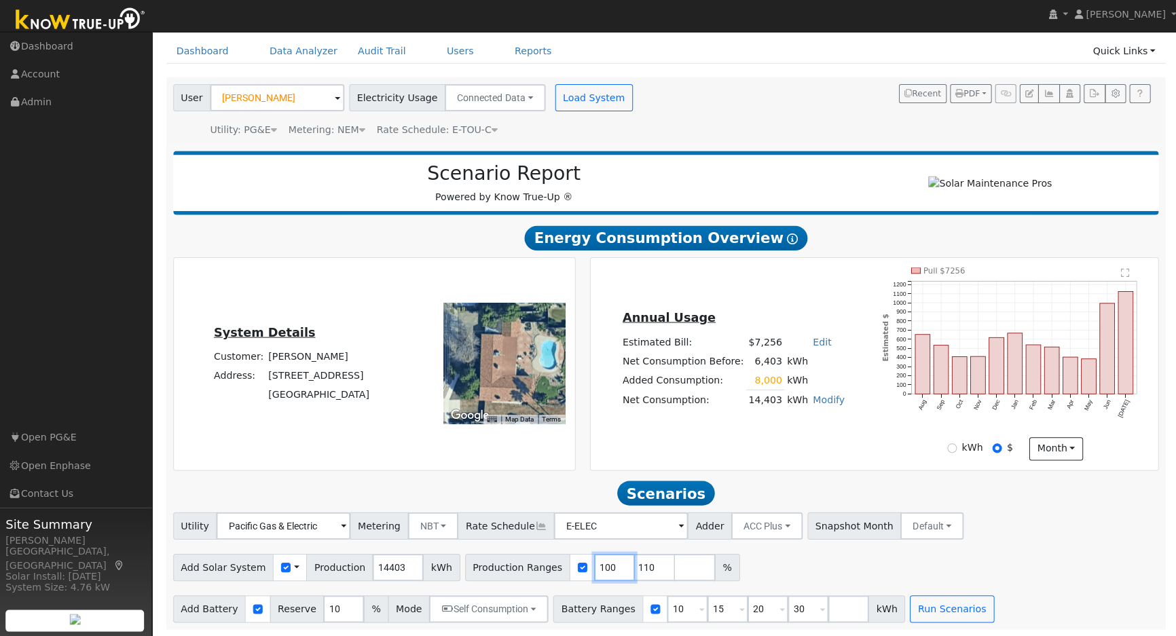
type input "110"
click at [593, 558] on input "110" at bounding box center [613, 567] width 41 height 27
click at [593, 560] on input "11" at bounding box center [613, 567] width 41 height 27
type input "1"
click at [593, 560] on input "1" at bounding box center [613, 567] width 41 height 27
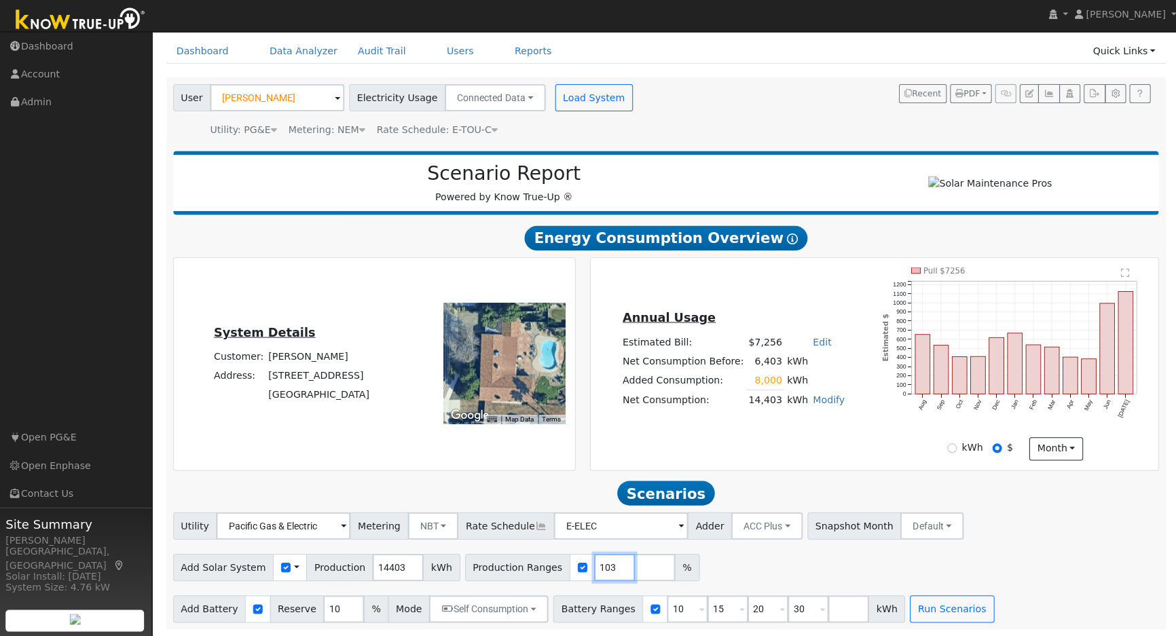
type input "103"
click at [666, 608] on input "10" at bounding box center [686, 609] width 41 height 27
type input "15"
type input "20"
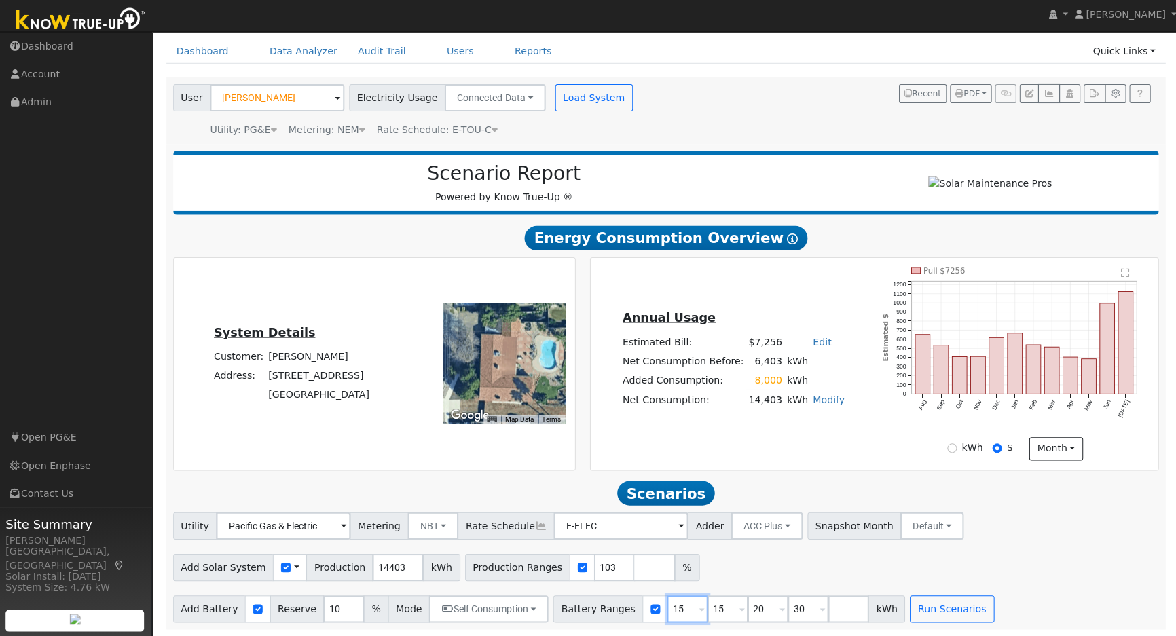
type input "30"
type input "20"
type input "30"
click at [666, 608] on input "20" at bounding box center [686, 609] width 41 height 27
type input "30"
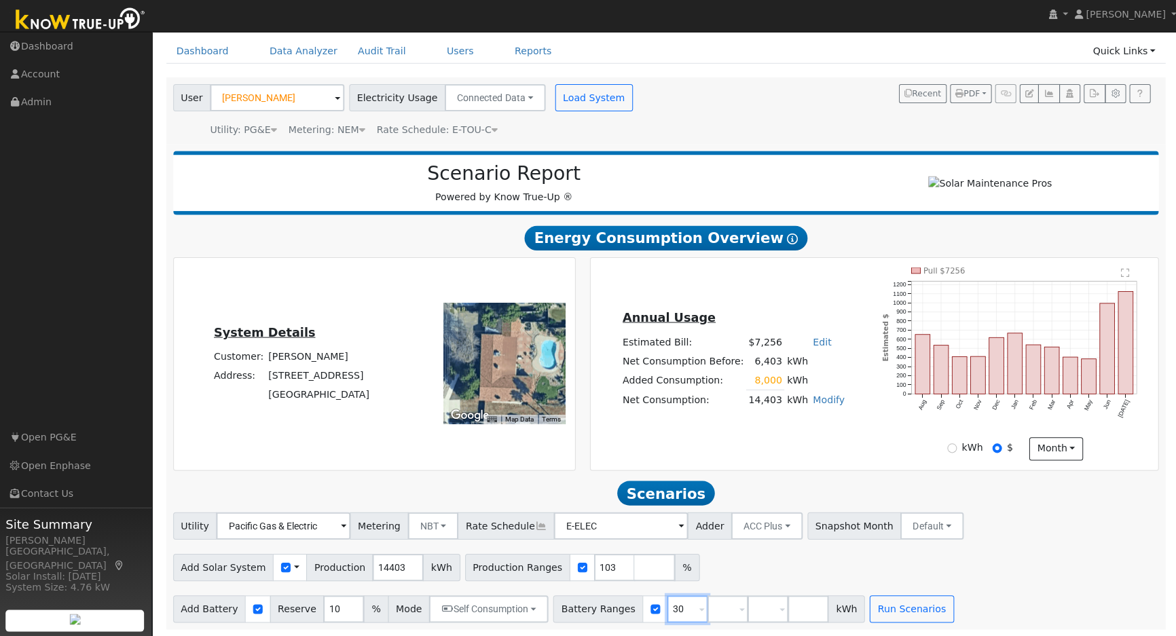
click at [666, 608] on input "30" at bounding box center [686, 609] width 41 height 27
click at [666, 608] on input "number" at bounding box center [686, 609] width 41 height 27
type input "27"
click at [323, 615] on input "10" at bounding box center [343, 609] width 41 height 27
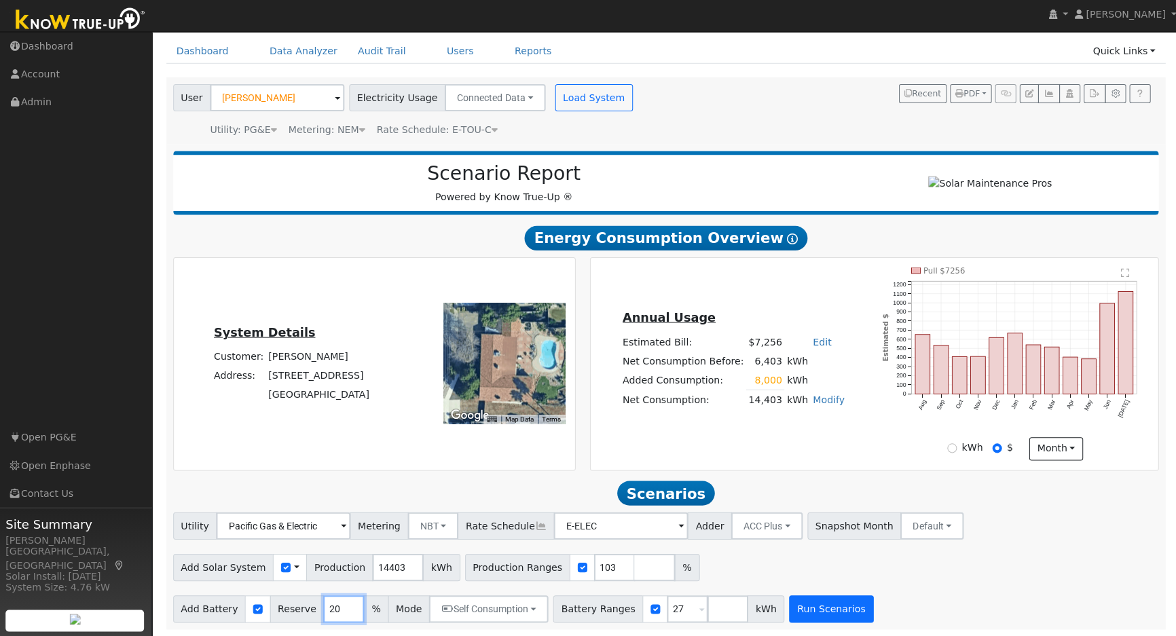
type input "20"
click at [805, 611] on button "Run Scenarios" at bounding box center [829, 609] width 84 height 27
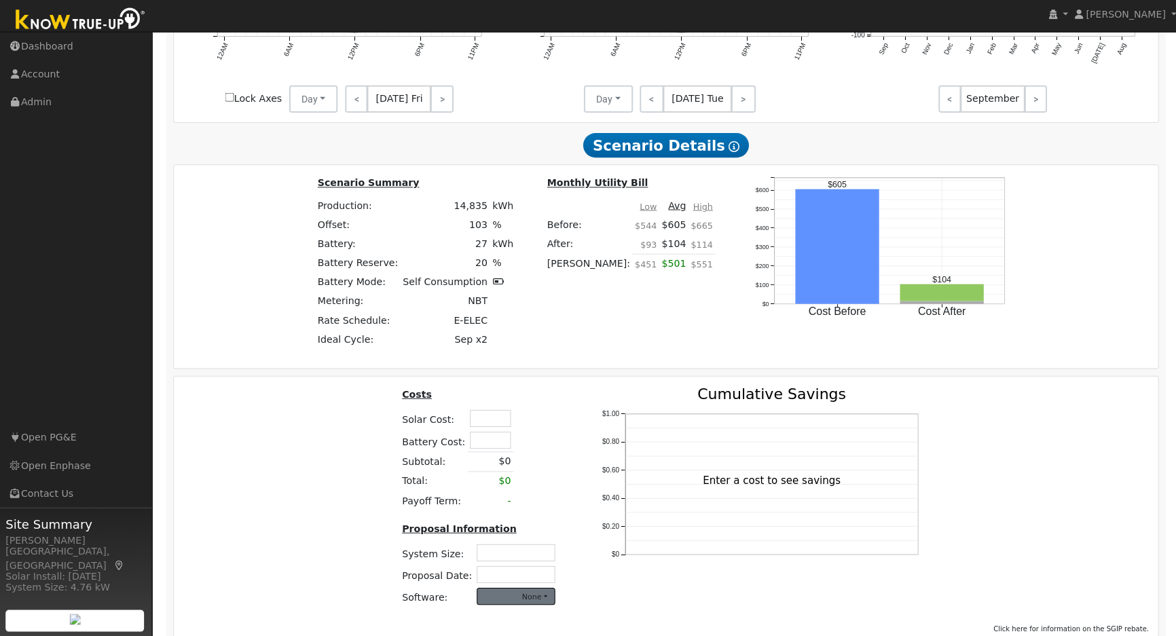
scroll to position [978, 0]
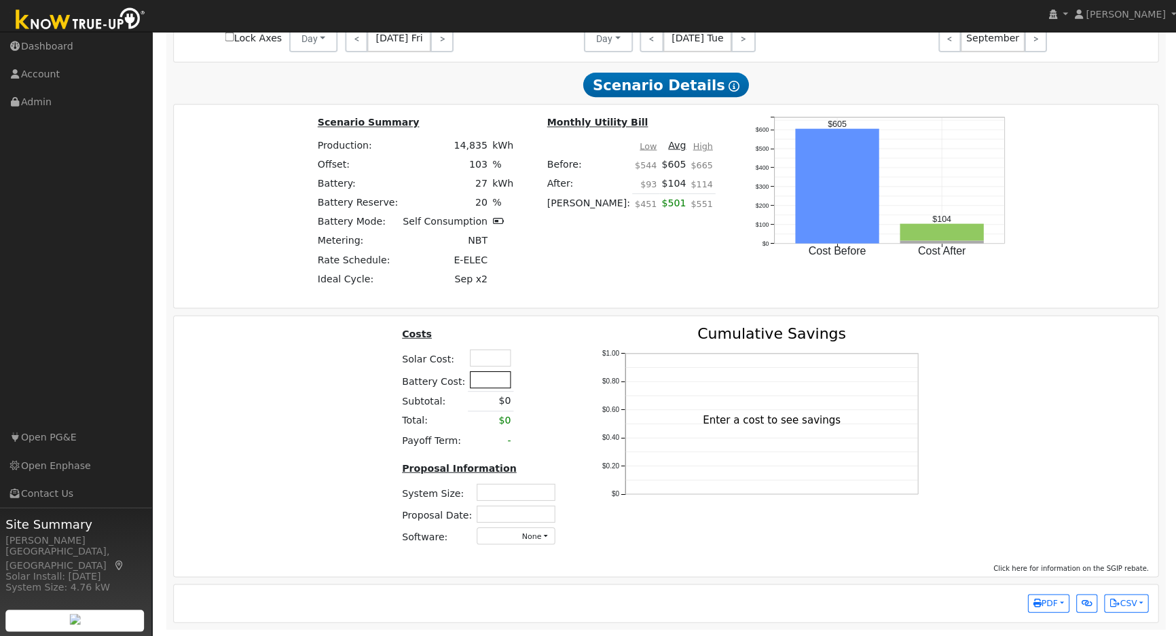
click at [485, 375] on input "text" at bounding box center [489, 380] width 41 height 17
click at [524, 343] on th "Costs" at bounding box center [468, 337] width 138 height 21
type input "$28,000"
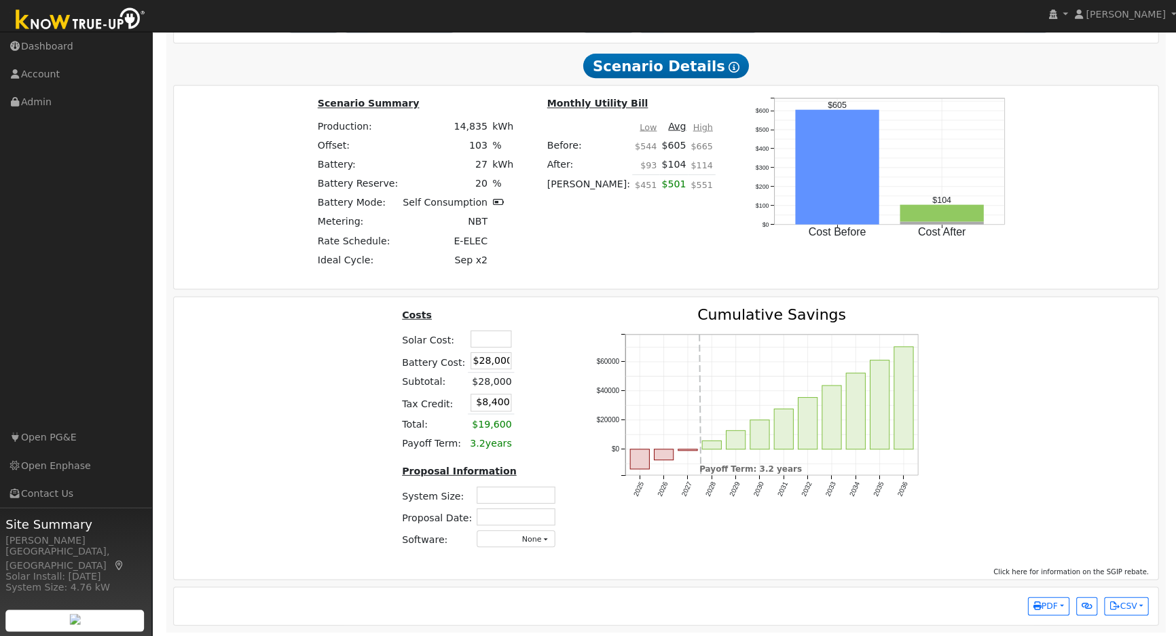
scroll to position [1000, 0]
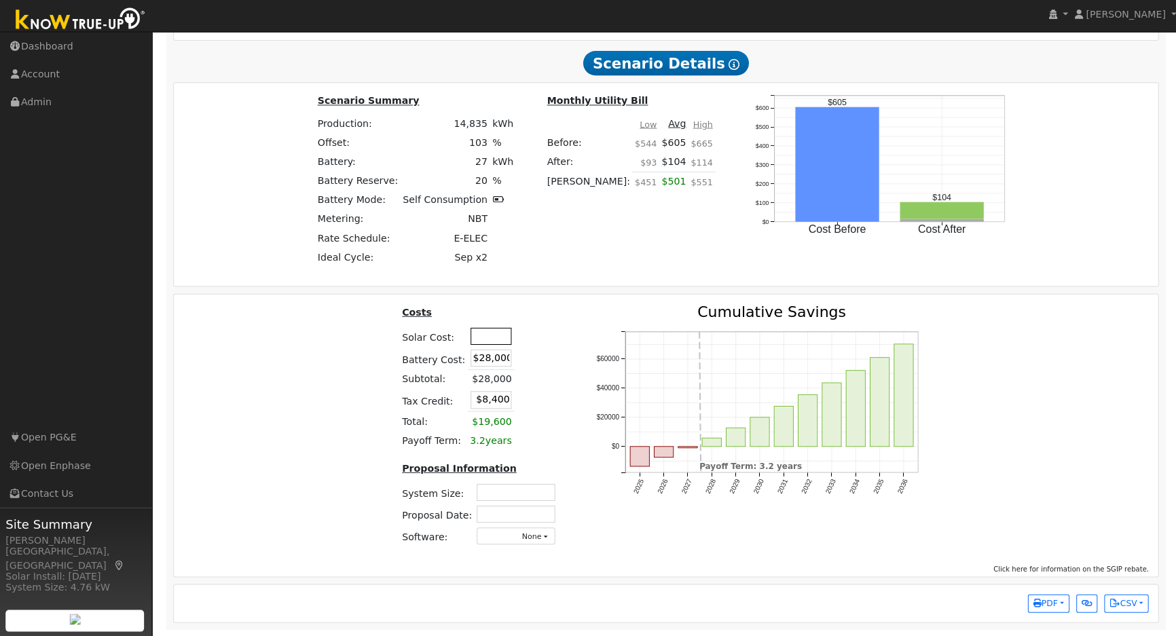
click at [487, 333] on input "text" at bounding box center [490, 337] width 41 height 17
type input "$29,500"
type input "$17,250"
click at [321, 380] on div "Costs Solar Cost: $29,500 Battery Cost: $28,000 Subtotal: $28,000 Tax Credit: $…" at bounding box center [665, 431] width 990 height 251
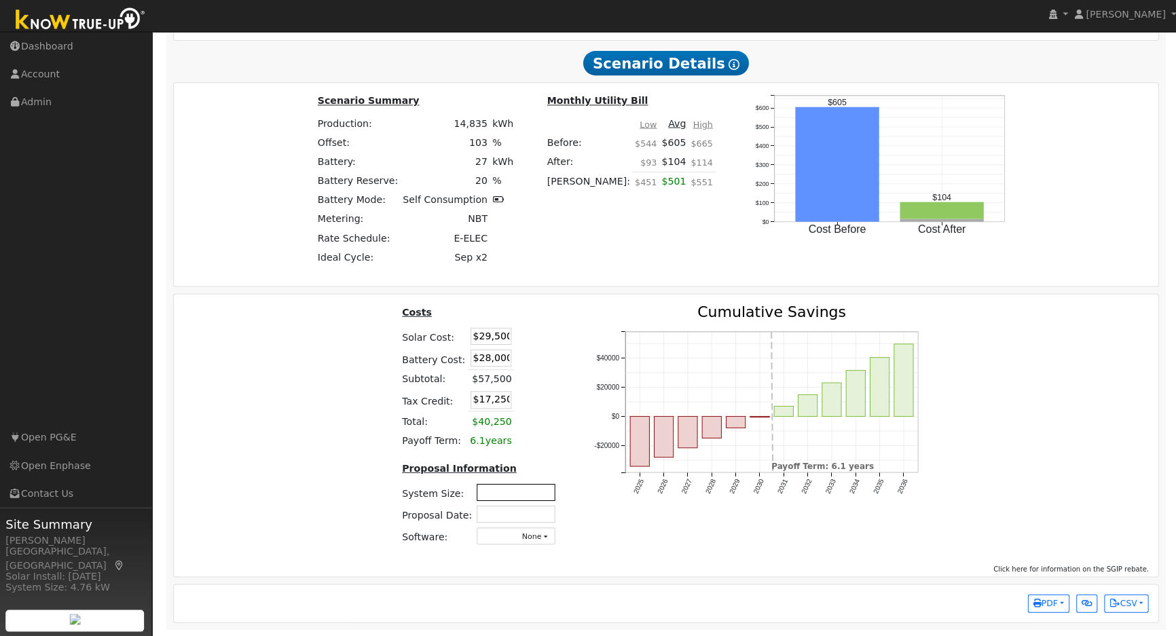
click at [529, 486] on input "text" at bounding box center [515, 492] width 78 height 17
type input "10.3"
click at [336, 369] on div "Costs Solar Cost: $29,500 Battery Cost: $28,000 Subtotal: $57,500 Tax Credit: $…" at bounding box center [665, 431] width 990 height 251
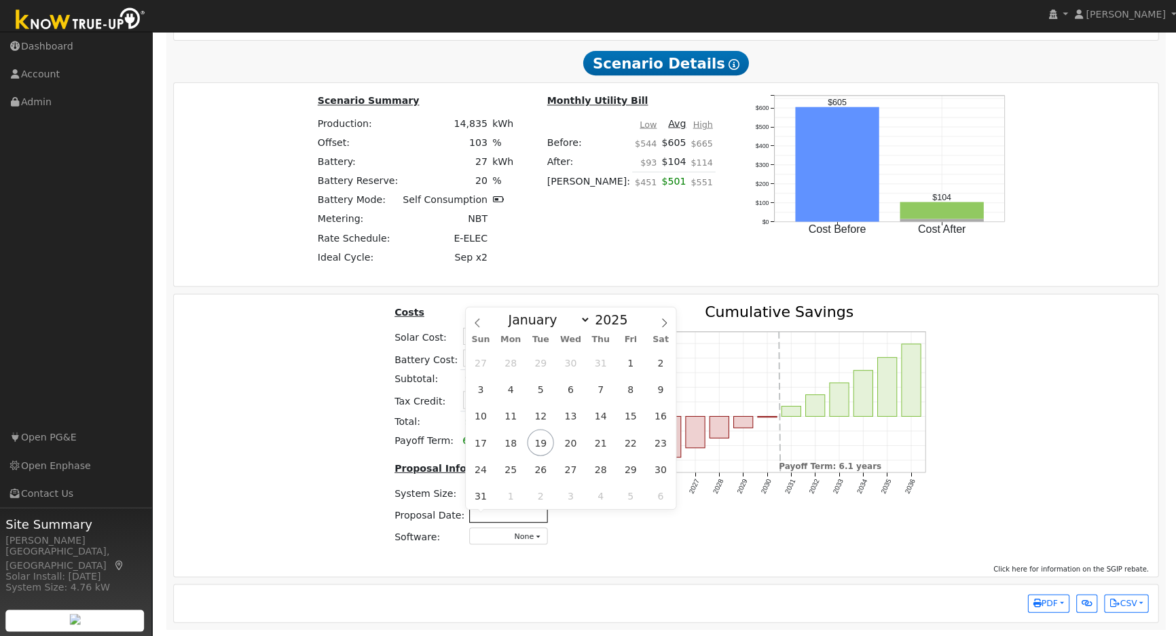
click at [537, 511] on input "text" at bounding box center [508, 514] width 78 height 17
click at [541, 439] on span "19" at bounding box center [539, 443] width 26 height 26
type input "08/19/2025"
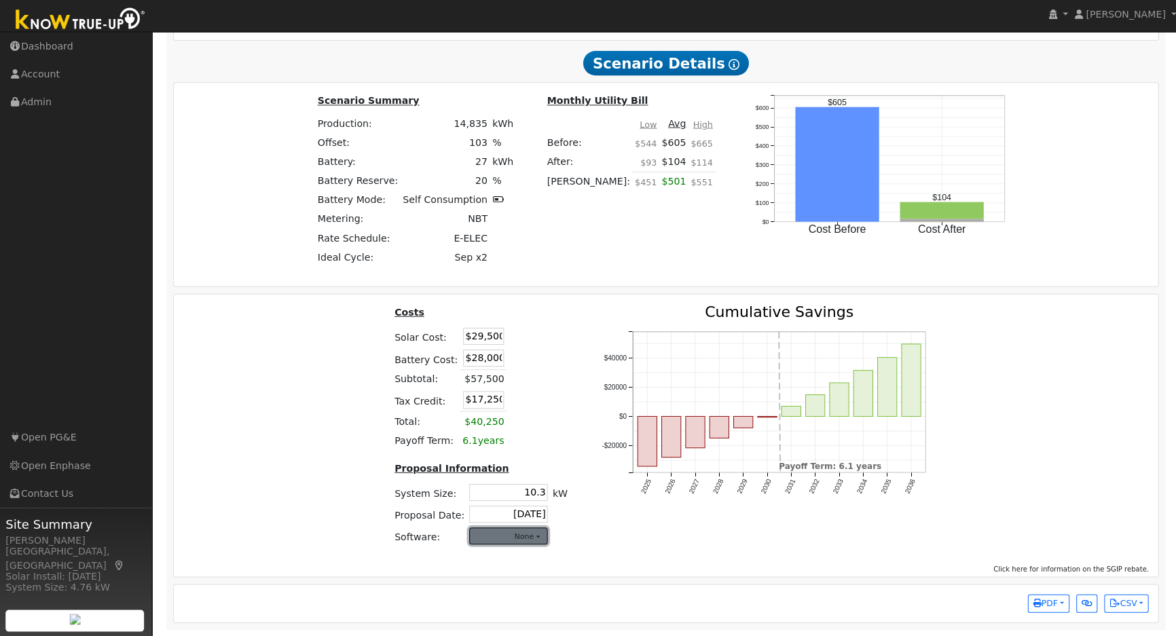
click at [520, 540] on button "None" at bounding box center [508, 536] width 78 height 17
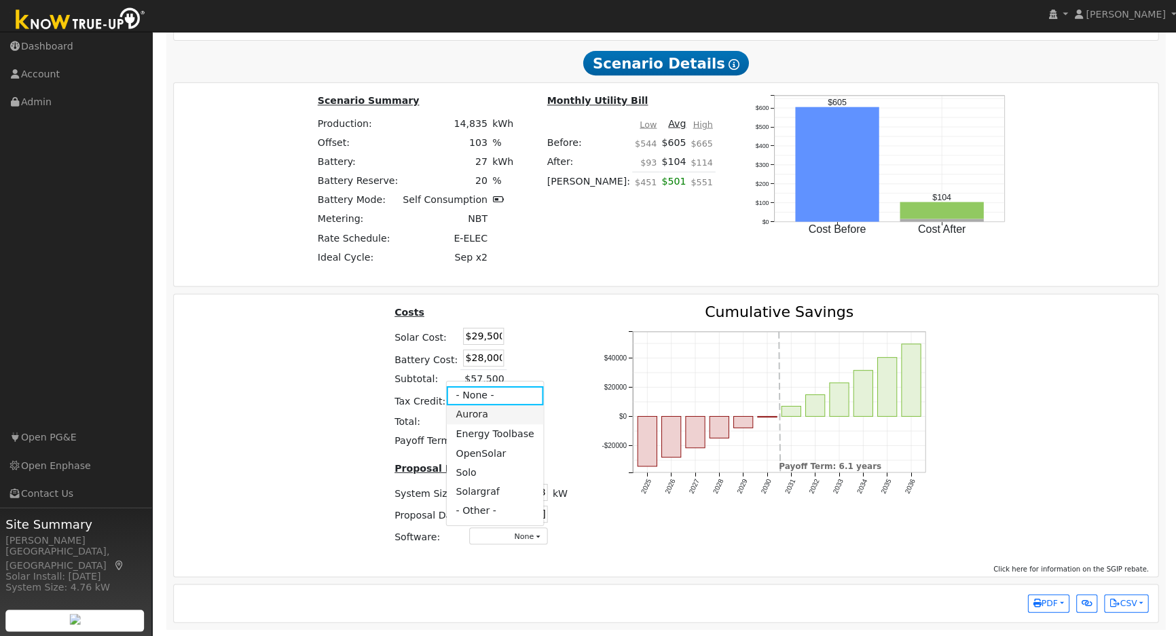
click at [479, 419] on link "Aurora" at bounding box center [494, 415] width 97 height 19
click at [345, 486] on div "Costs Solar Cost: $29,500 Battery Cost: $28,000 Subtotal: $57,500 Tax Credit: $…" at bounding box center [665, 431] width 990 height 251
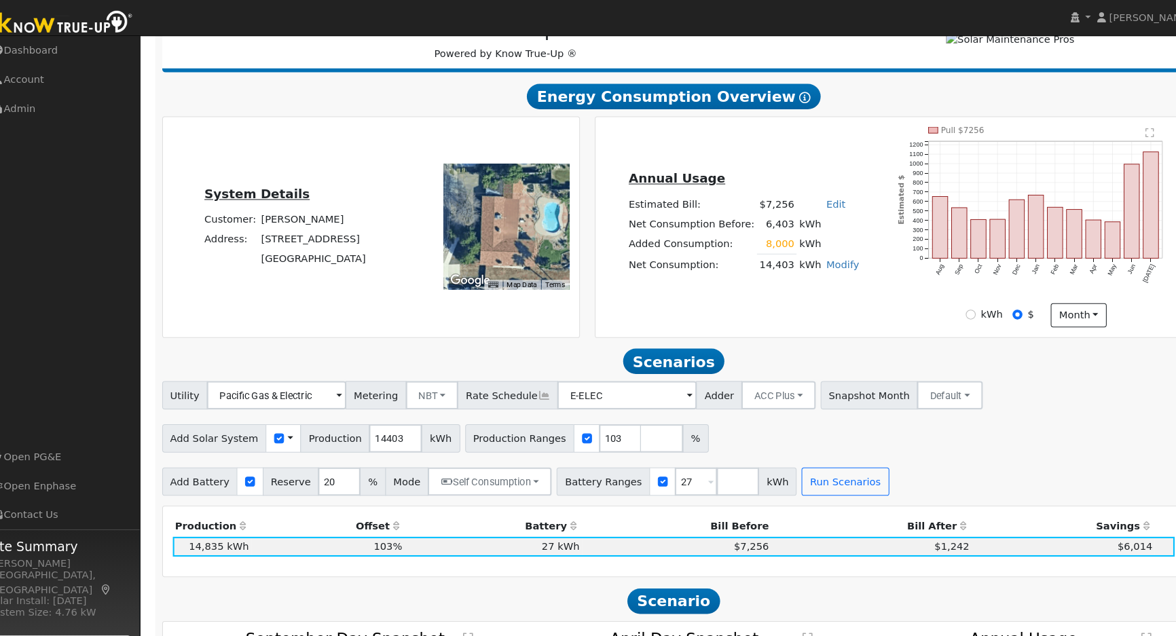
scroll to position [0, 0]
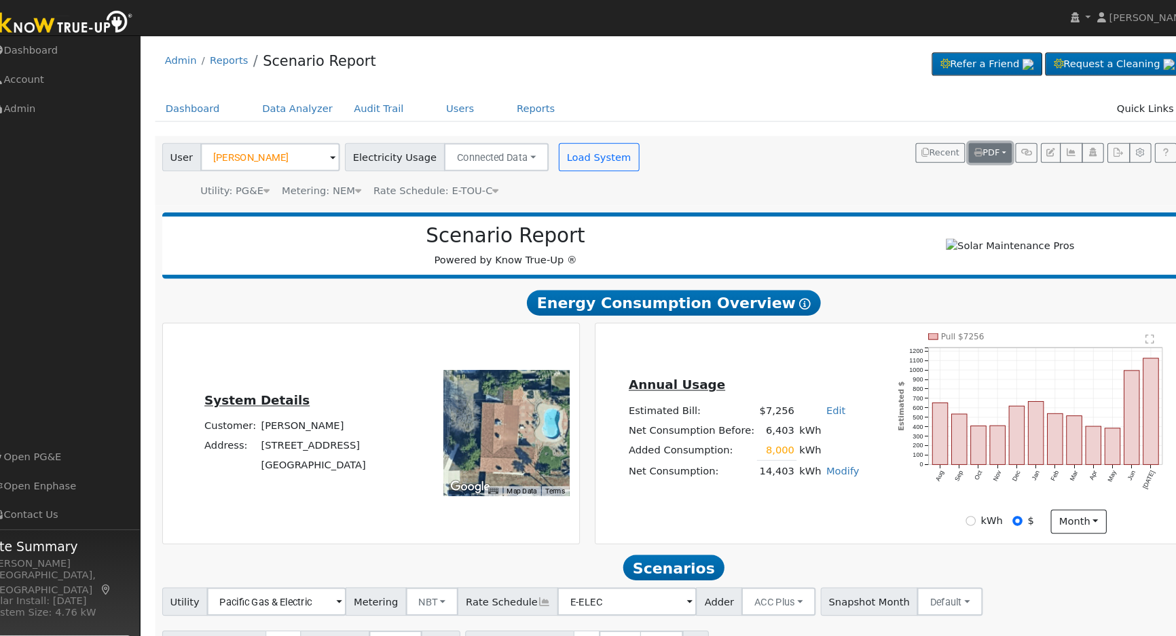
click at [972, 142] on span "PDF" at bounding box center [965, 147] width 24 height 10
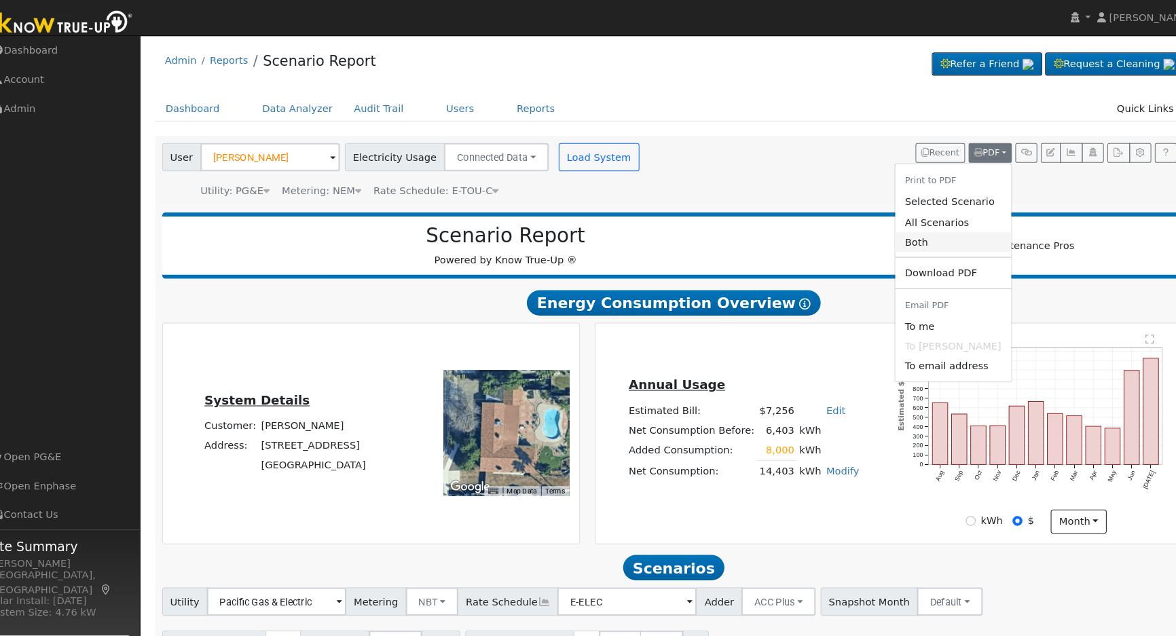
click at [940, 239] on link "Both" at bounding box center [932, 232] width 111 height 19
